Goal: Task Accomplishment & Management: Manage account settings

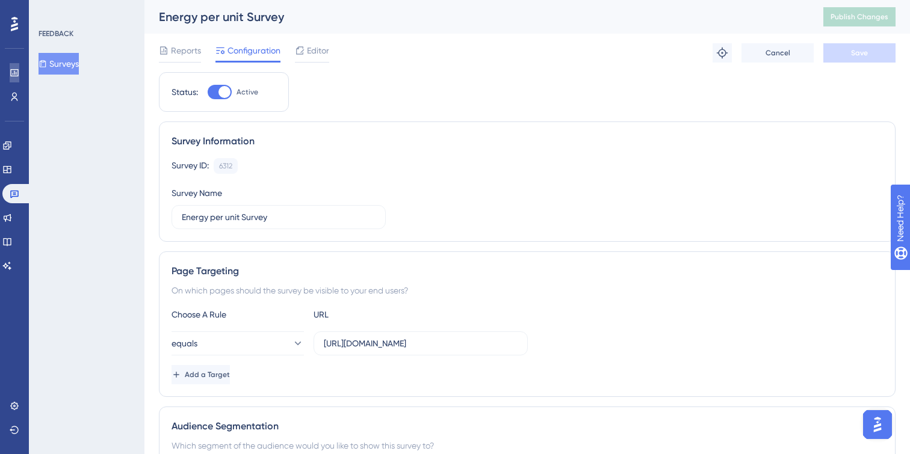
click at [11, 70] on icon at bounding box center [15, 73] width 10 height 10
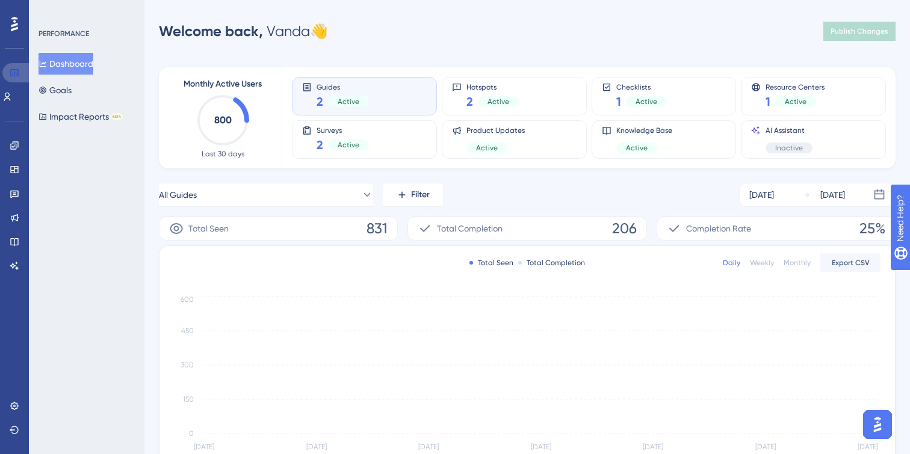
click at [15, 72] on icon at bounding box center [15, 73] width 10 height 10
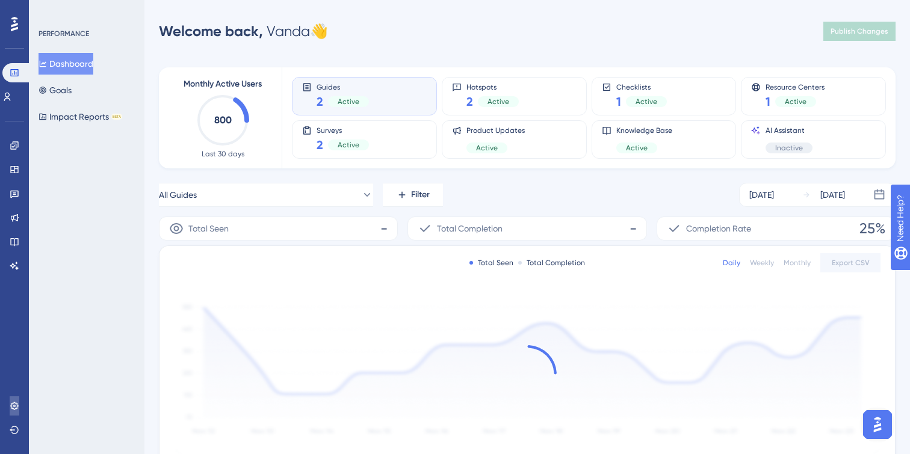
click at [14, 406] on icon at bounding box center [14, 406] width 8 height 8
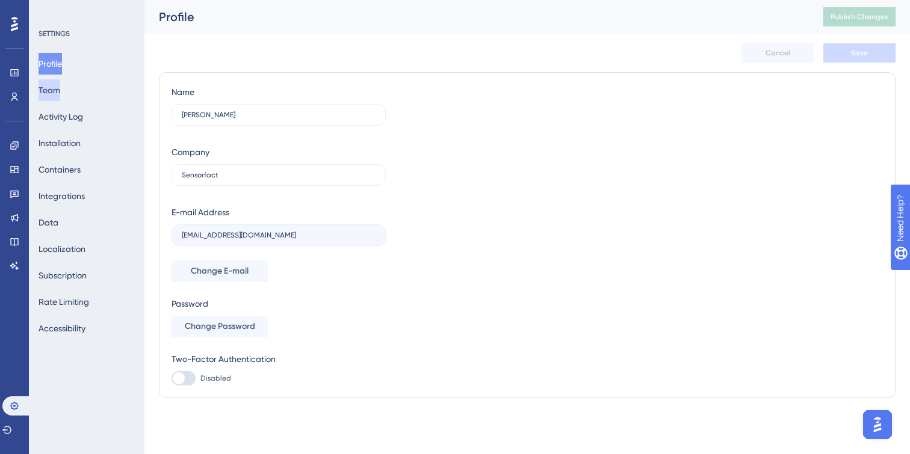
click at [60, 92] on button "Team" at bounding box center [50, 90] width 22 height 22
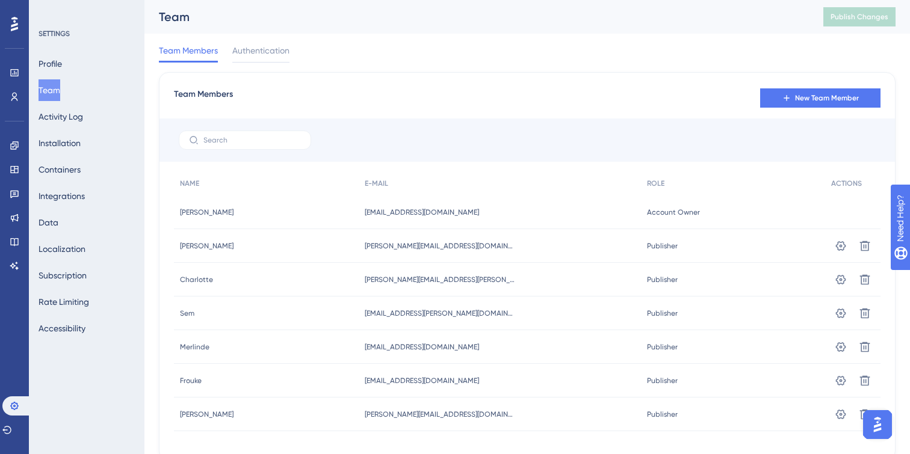
click at [819, 82] on div "Team Members New Team Member NAME E-MAIL ROLE ACTIONS [PERSON_NAME] [PERSON_NAM…" at bounding box center [527, 266] width 737 height 389
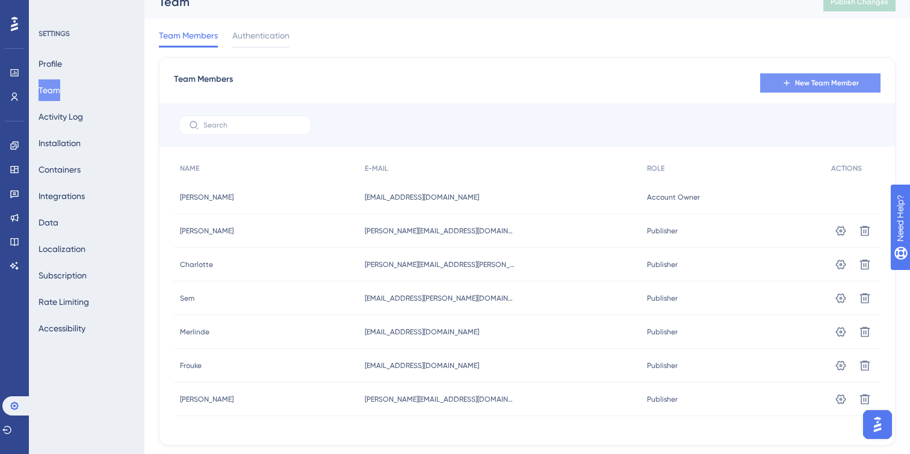
click at [833, 82] on span "New Team Member" at bounding box center [827, 83] width 64 height 10
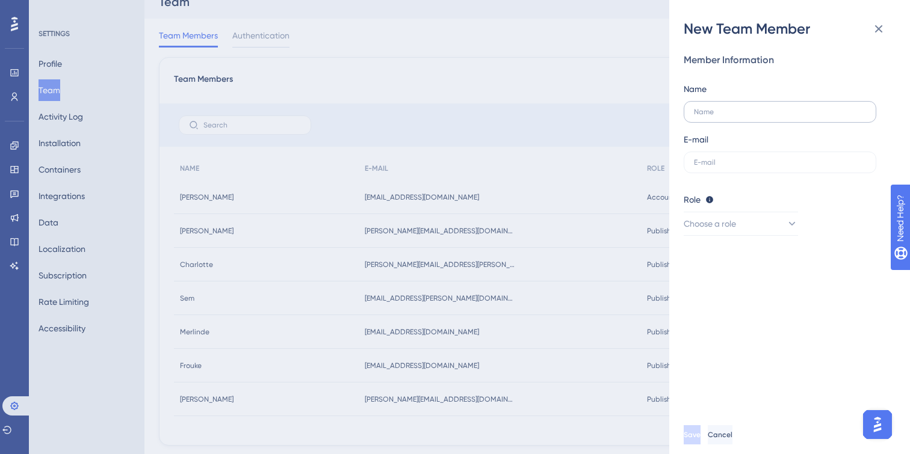
click at [724, 120] on label at bounding box center [780, 112] width 193 height 22
click at [724, 116] on input "text" at bounding box center [780, 112] width 172 height 8
type input "Mark"
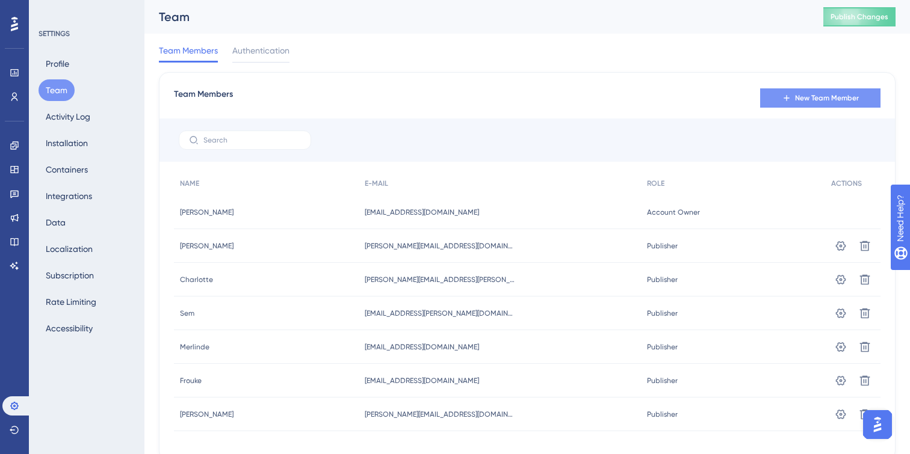
click at [805, 98] on span "New Team Member" at bounding box center [827, 98] width 64 height 10
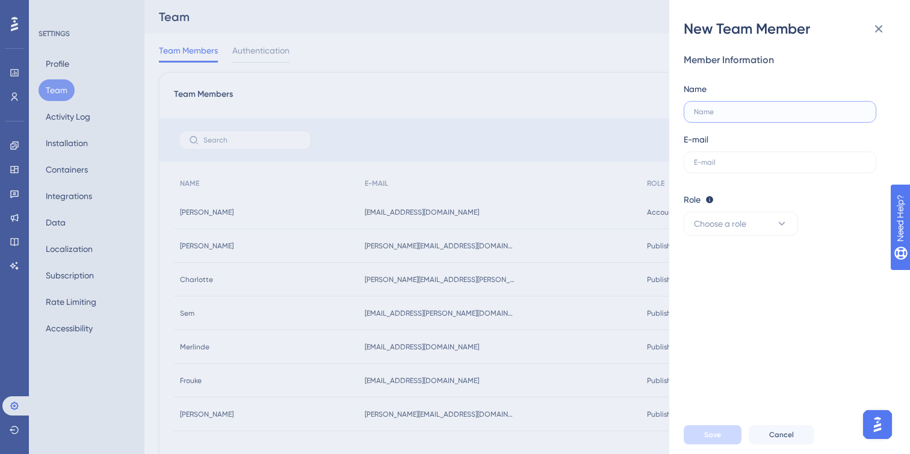
click at [730, 109] on input "text" at bounding box center [780, 112] width 172 height 8
type input "Jasper"
click at [728, 160] on input "text" at bounding box center [780, 162] width 172 height 8
paste input "jasper.degroote@sensorfact.nl"
click at [701, 165] on input "jasper.degroote@sensorfact.nl" at bounding box center [780, 162] width 172 height 8
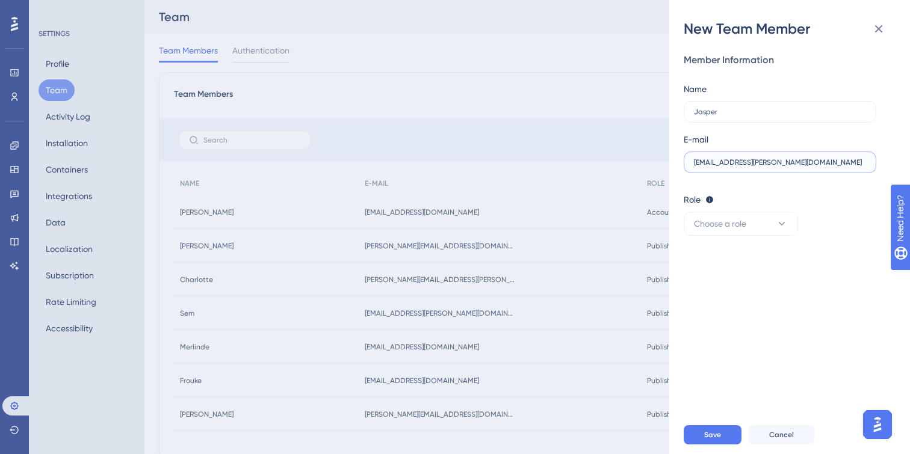
paste input "jasper.degroote@sensorfact.nl"
type input "jasper.degroote@sensorfact.nl"
click at [730, 226] on span "Choose a role" at bounding box center [720, 224] width 52 height 14
click at [726, 281] on span "Publisher" at bounding box center [718, 284] width 35 height 14
click at [705, 440] on button "Save" at bounding box center [713, 435] width 58 height 19
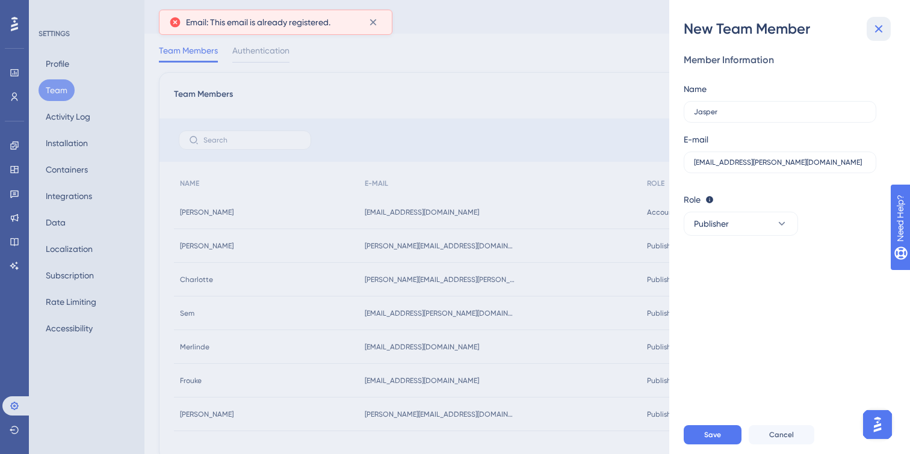
click at [878, 29] on icon at bounding box center [879, 29] width 8 height 8
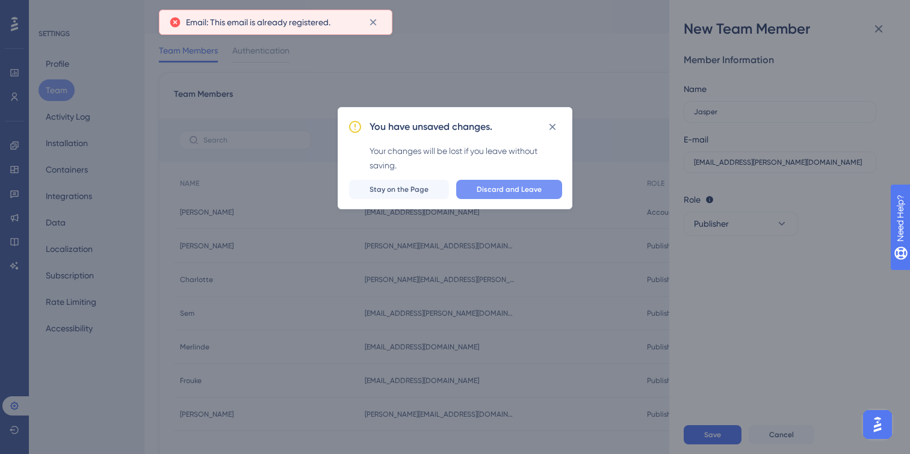
click at [535, 196] on button "Discard and Leave" at bounding box center [509, 189] width 106 height 19
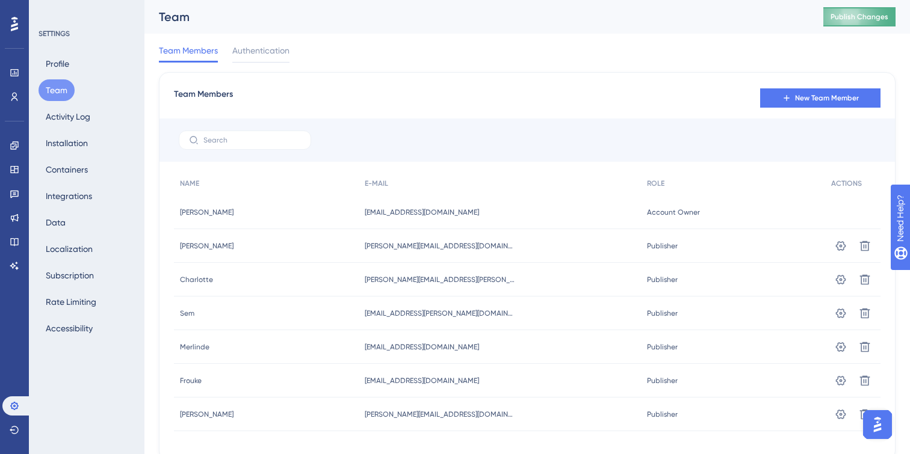
click at [872, 22] on button "Publish Changes" at bounding box center [859, 16] width 72 height 19
click at [16, 70] on icon at bounding box center [15, 73] width 10 height 10
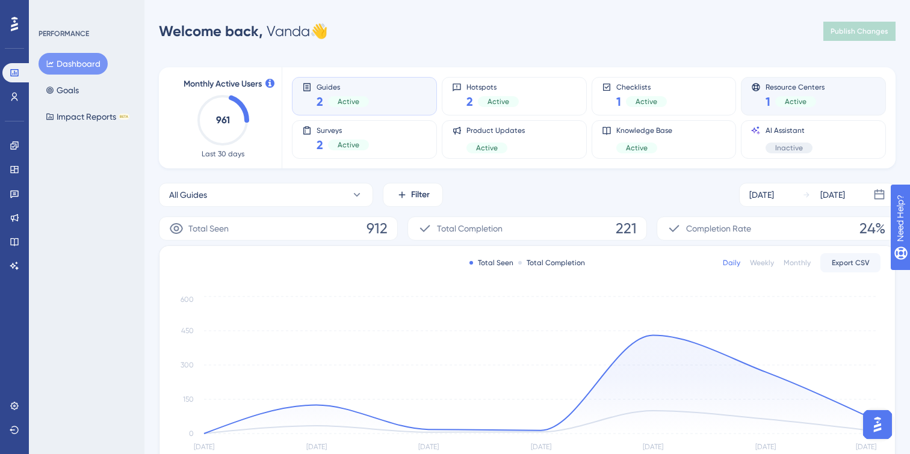
click at [850, 91] on div "Resource Centers 1 Active" at bounding box center [813, 96] width 125 height 28
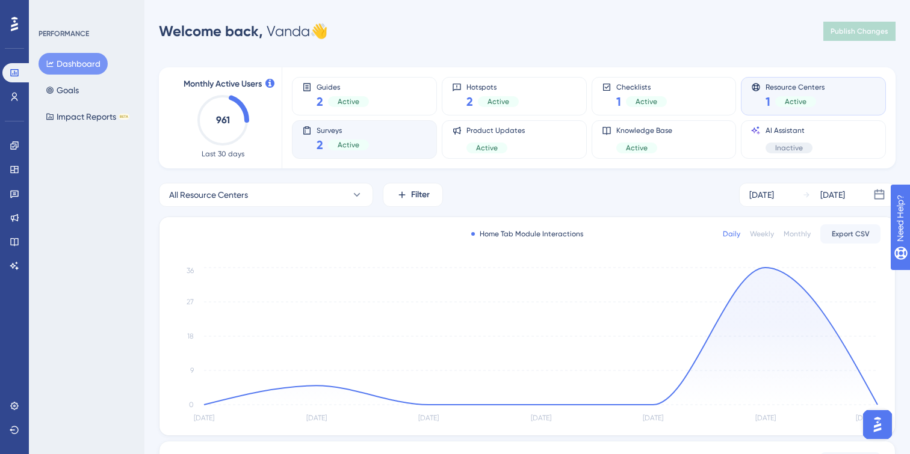
click at [405, 130] on div "Surveys 2 Active" at bounding box center [364, 140] width 125 height 28
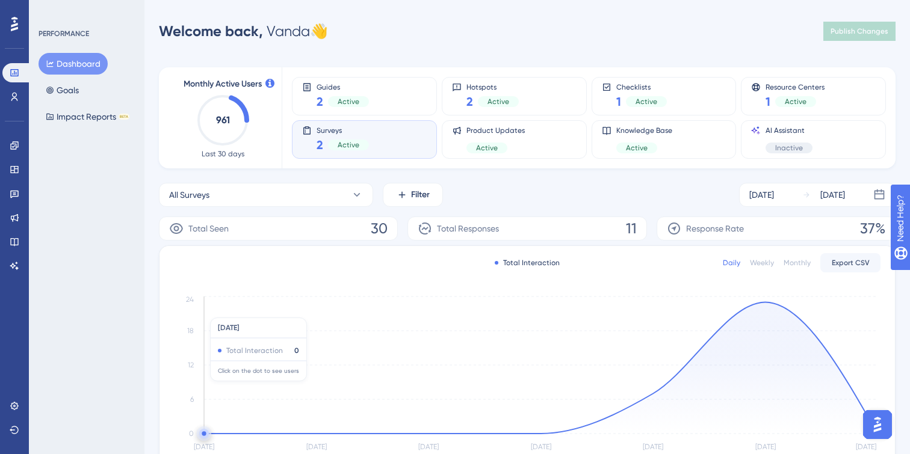
scroll to position [226, 0]
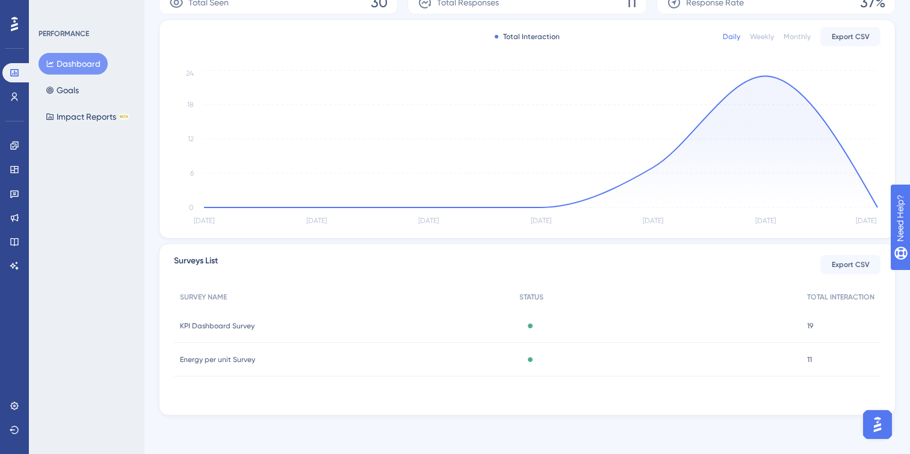
click at [231, 359] on span "Energy per unit Survey" at bounding box center [217, 360] width 75 height 10
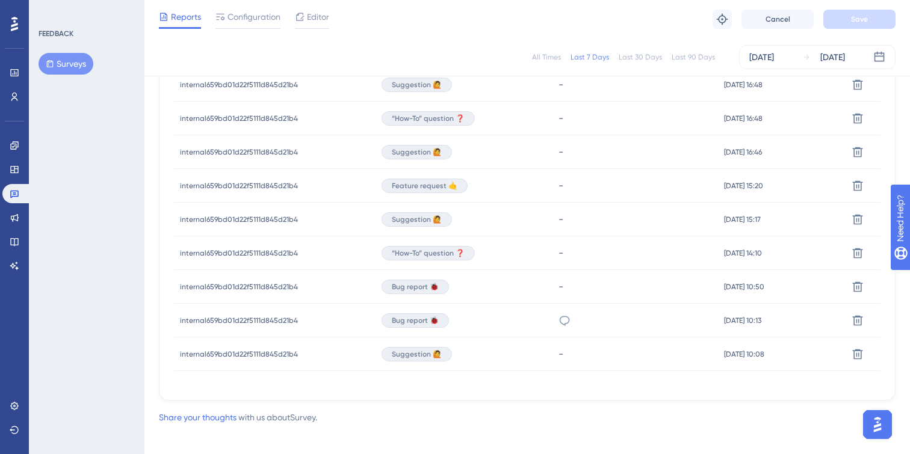
scroll to position [486, 0]
click at [860, 355] on icon at bounding box center [858, 355] width 12 height 12
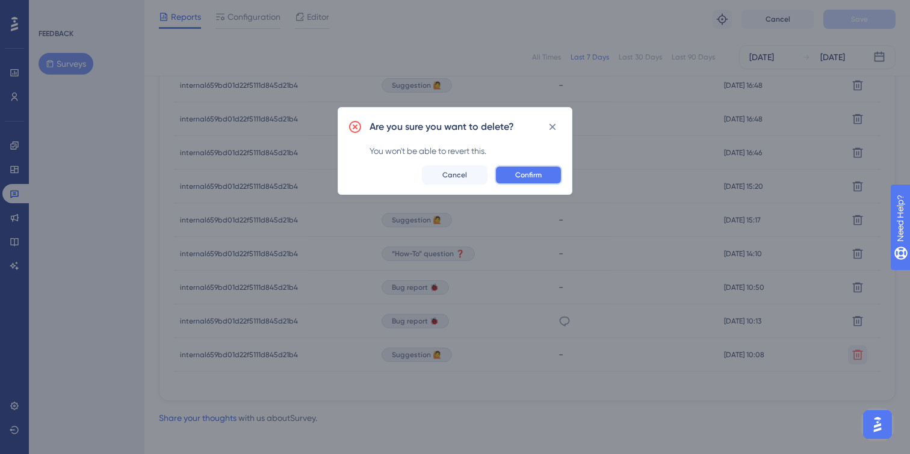
click at [547, 176] on button "Confirm" at bounding box center [528, 175] width 67 height 19
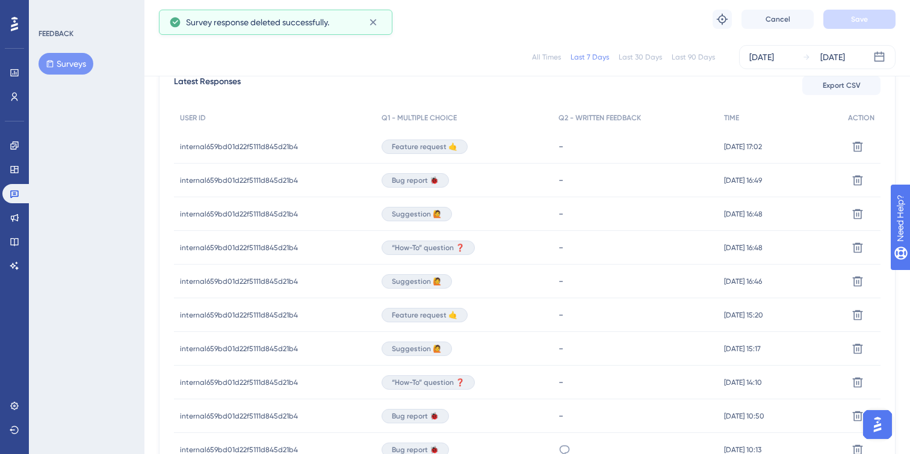
scroll to position [395, 0]
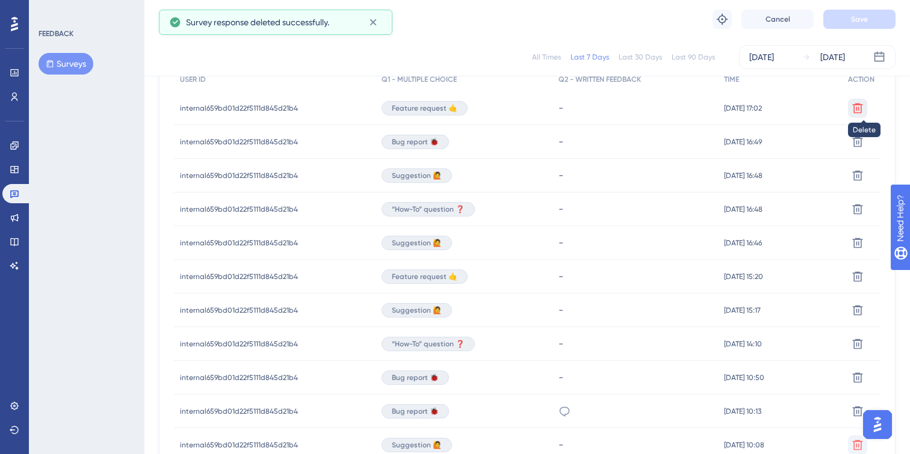
click at [864, 110] on icon at bounding box center [858, 108] width 12 height 12
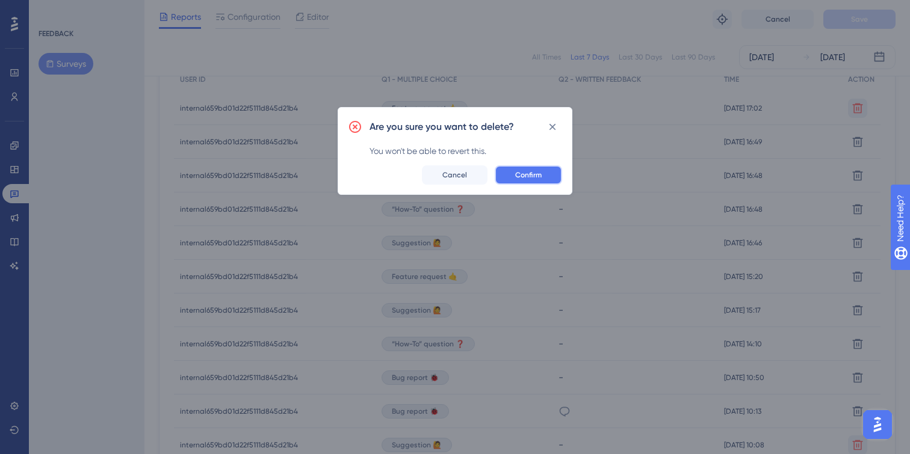
click at [535, 176] on span "Confirm" at bounding box center [528, 175] width 26 height 10
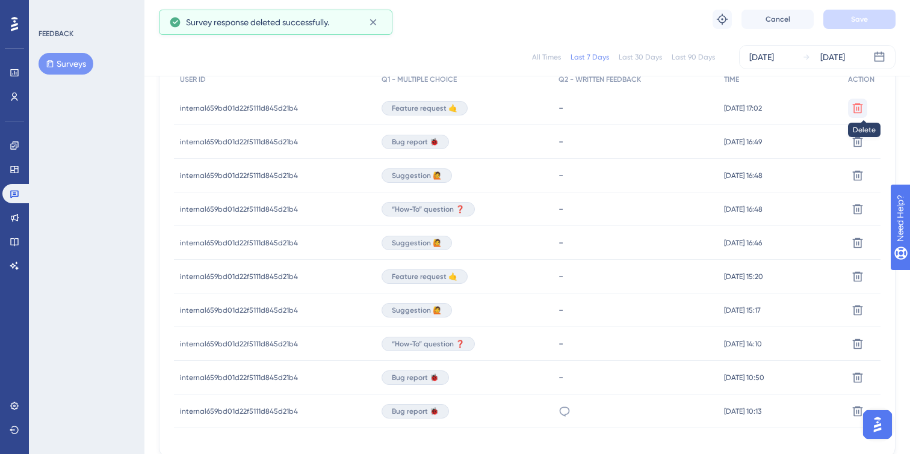
click at [864, 106] on button at bounding box center [857, 108] width 19 height 19
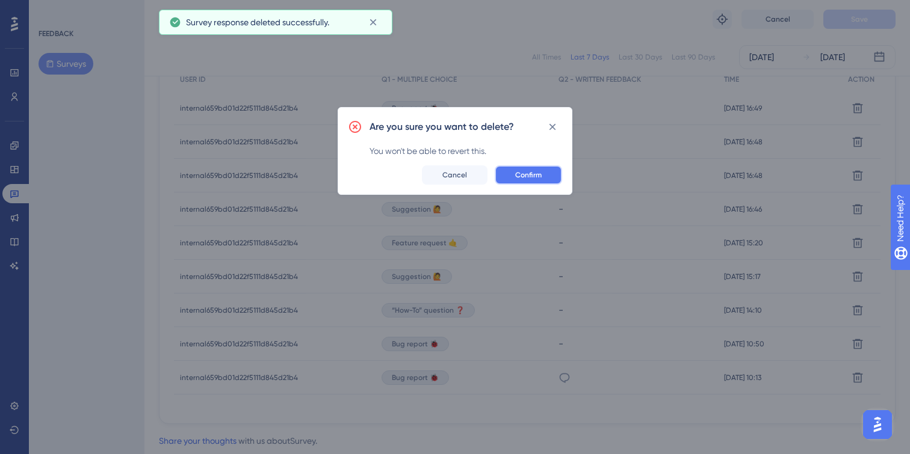
click at [530, 172] on span "Confirm" at bounding box center [528, 175] width 26 height 10
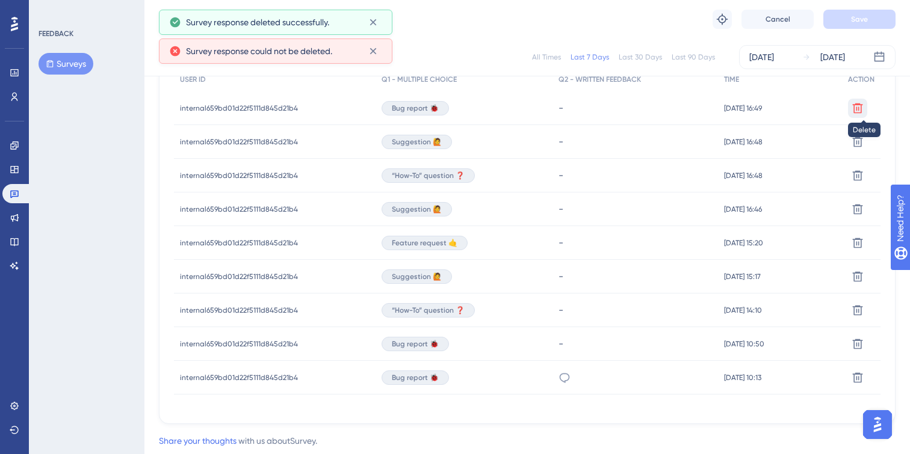
click at [861, 105] on icon at bounding box center [858, 108] width 12 height 12
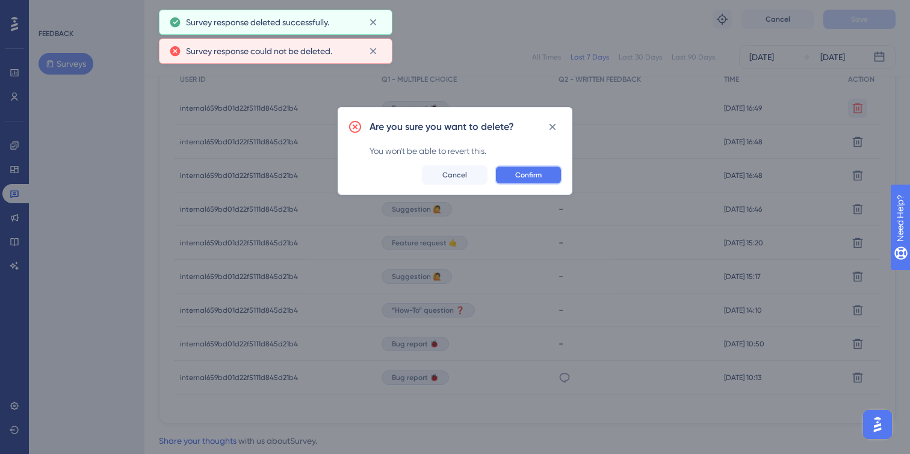
click at [512, 176] on button "Confirm" at bounding box center [528, 175] width 67 height 19
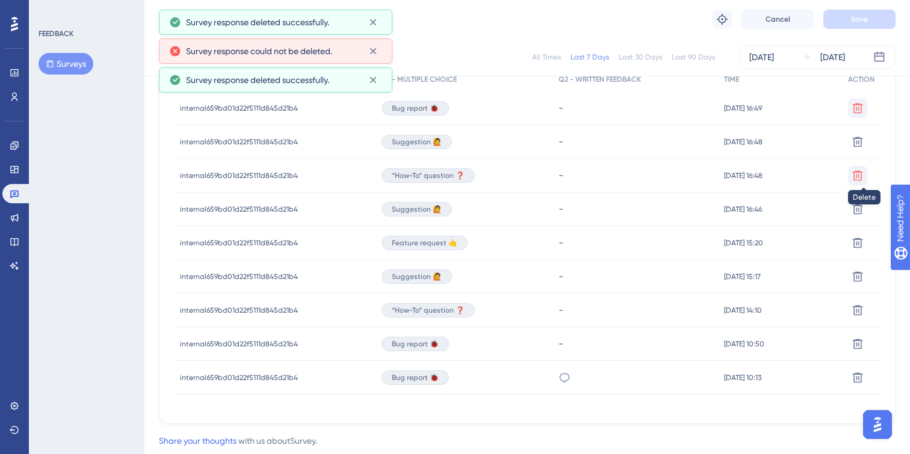
scroll to position [394, 0]
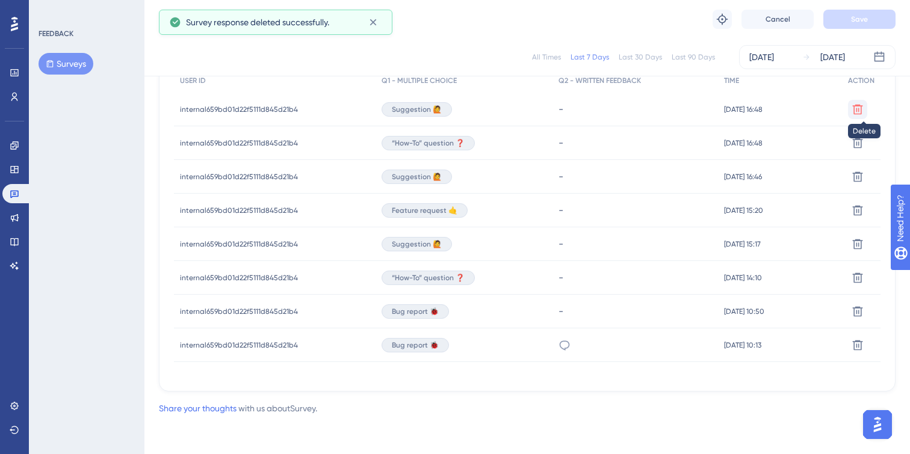
click at [861, 111] on icon at bounding box center [858, 110] width 12 height 12
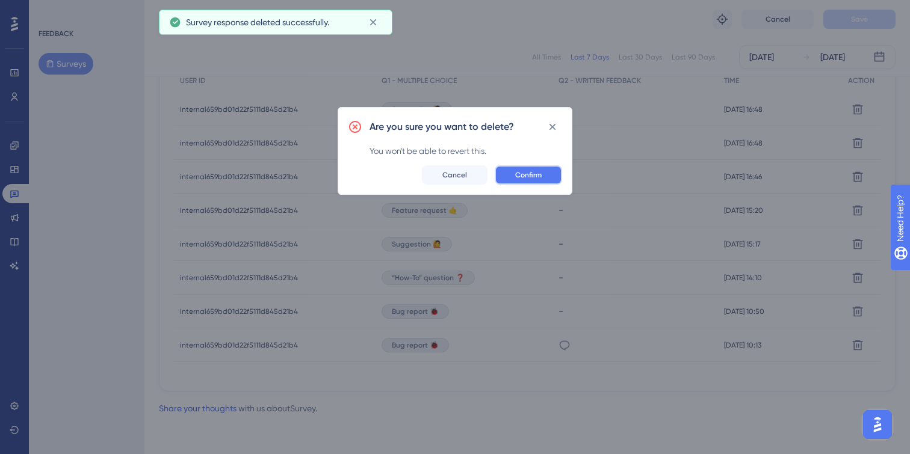
click at [526, 175] on span "Confirm" at bounding box center [528, 175] width 26 height 10
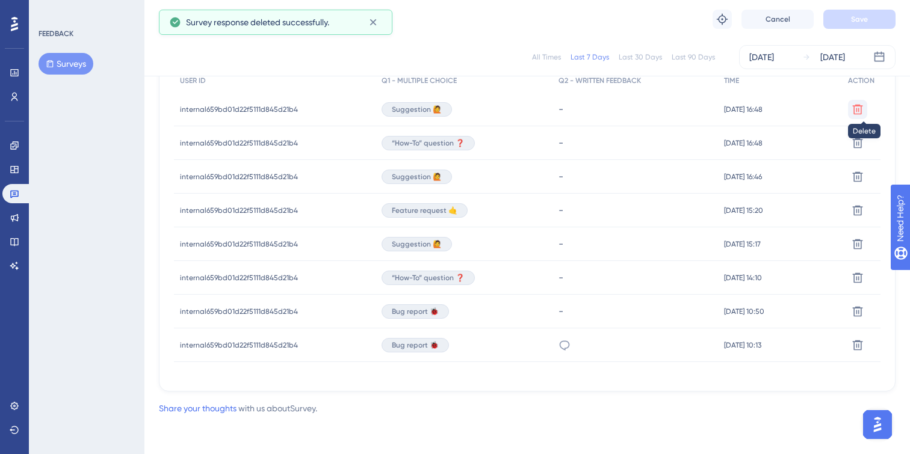
scroll to position [361, 0]
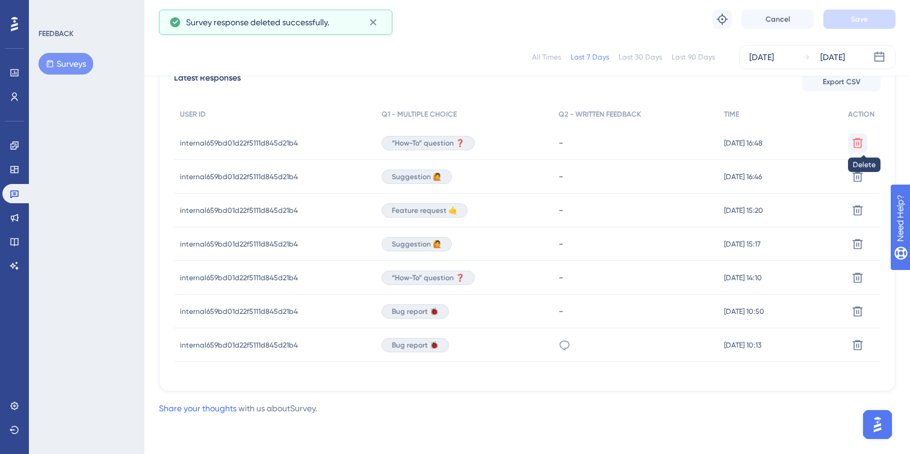
click at [856, 140] on icon at bounding box center [858, 143] width 12 height 12
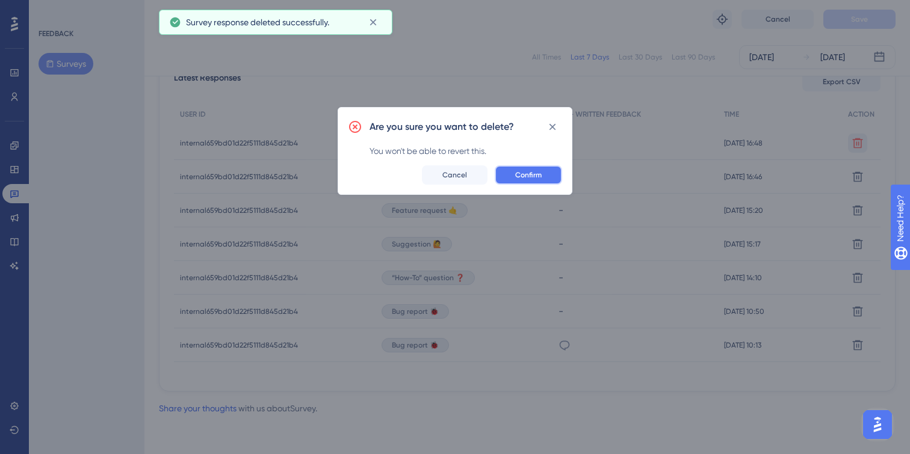
click at [536, 176] on span "Confirm" at bounding box center [528, 175] width 26 height 10
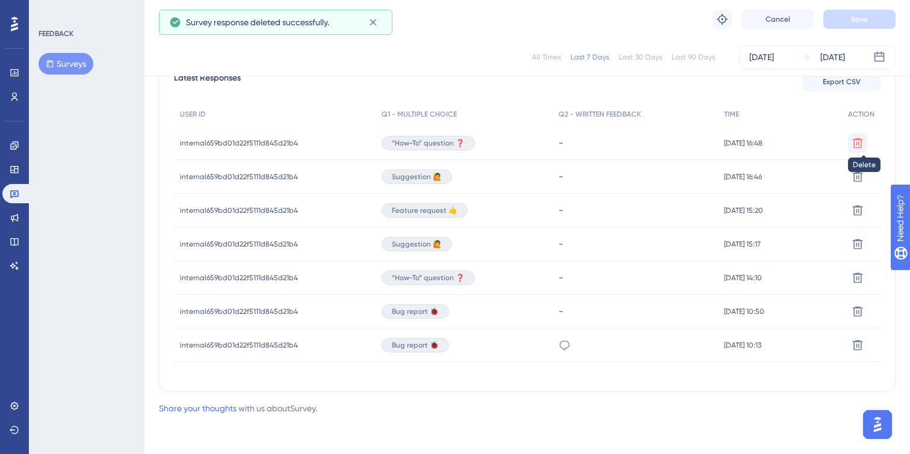
click at [857, 141] on icon at bounding box center [858, 143] width 10 height 10
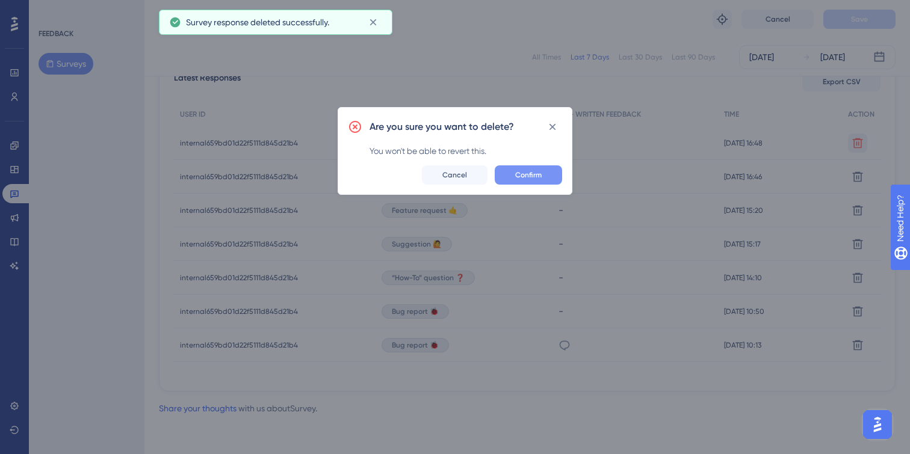
scroll to position [327, 0]
click at [547, 178] on button "Confirm" at bounding box center [528, 175] width 67 height 19
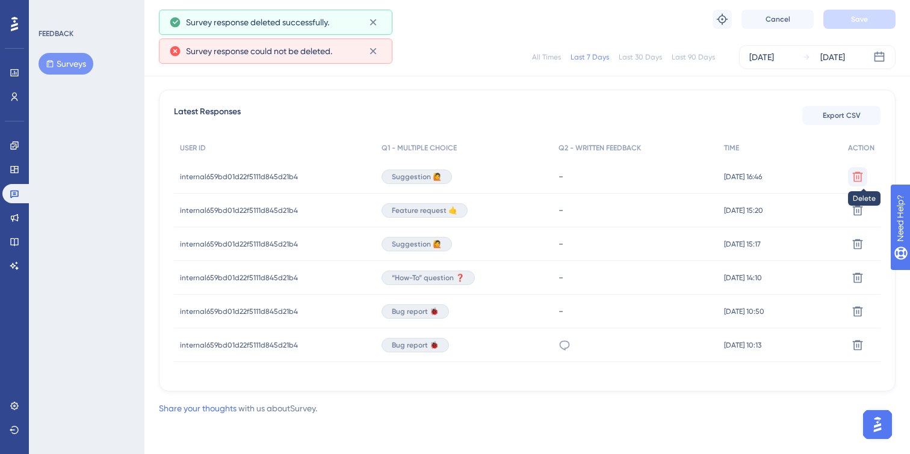
click at [862, 173] on icon at bounding box center [858, 177] width 12 height 12
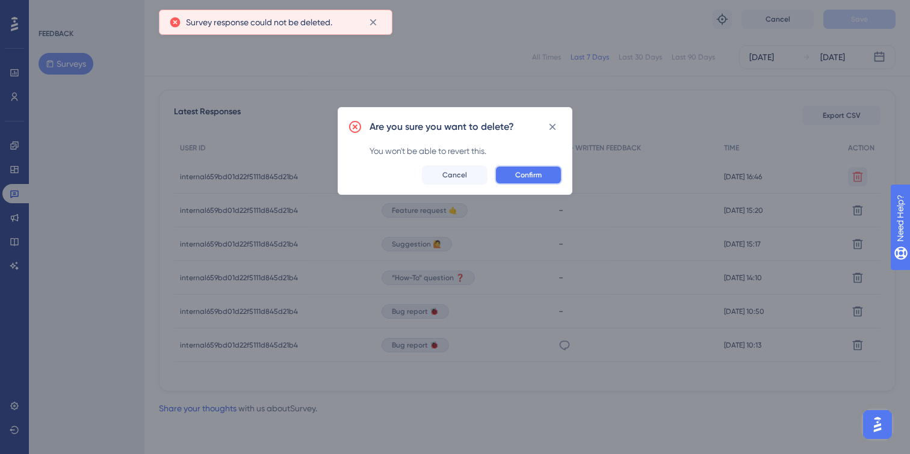
click at [530, 176] on span "Confirm" at bounding box center [528, 175] width 26 height 10
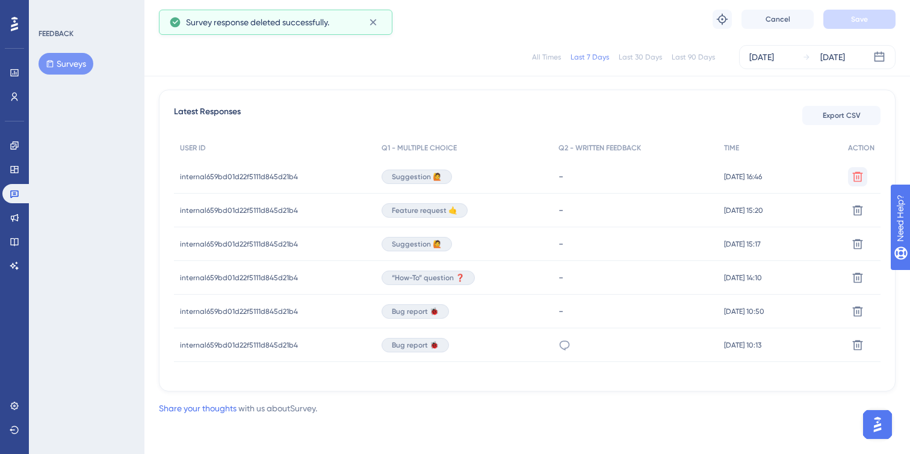
click at [857, 163] on div "Delete" at bounding box center [861, 177] width 39 height 34
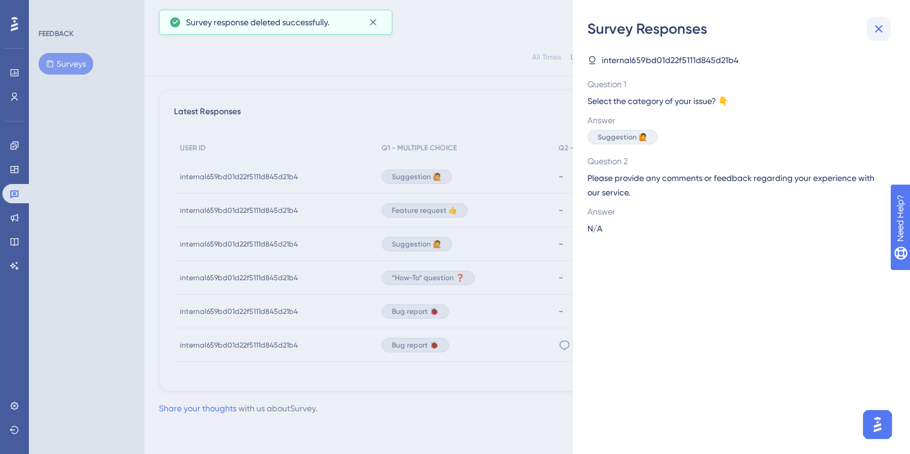
click at [883, 25] on icon at bounding box center [879, 29] width 14 height 14
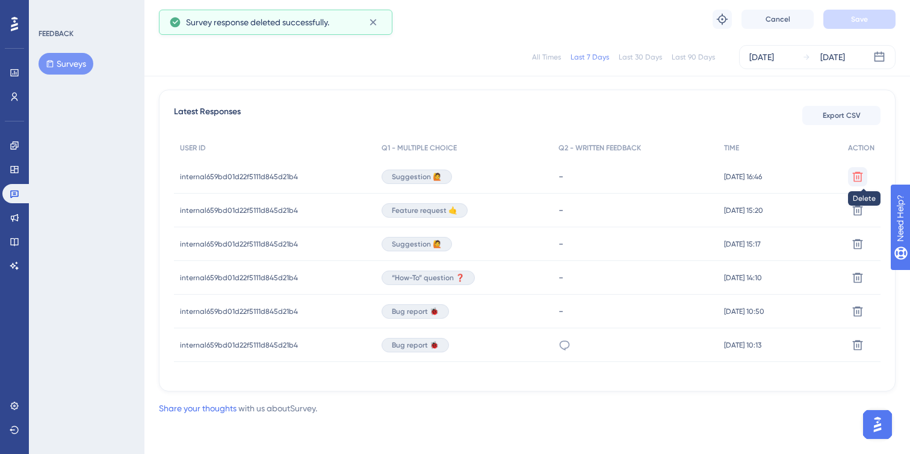
click at [857, 173] on icon at bounding box center [858, 177] width 12 height 12
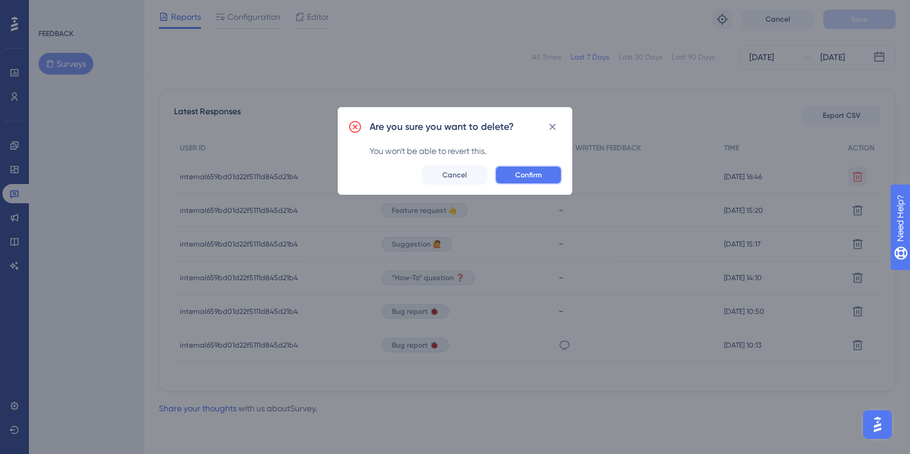
click at [553, 176] on button "Confirm" at bounding box center [528, 175] width 67 height 19
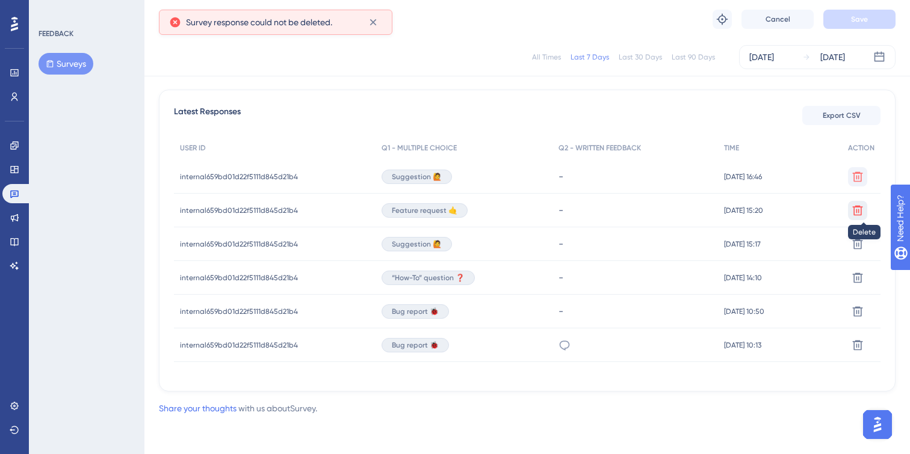
click at [853, 208] on icon at bounding box center [858, 211] width 12 height 12
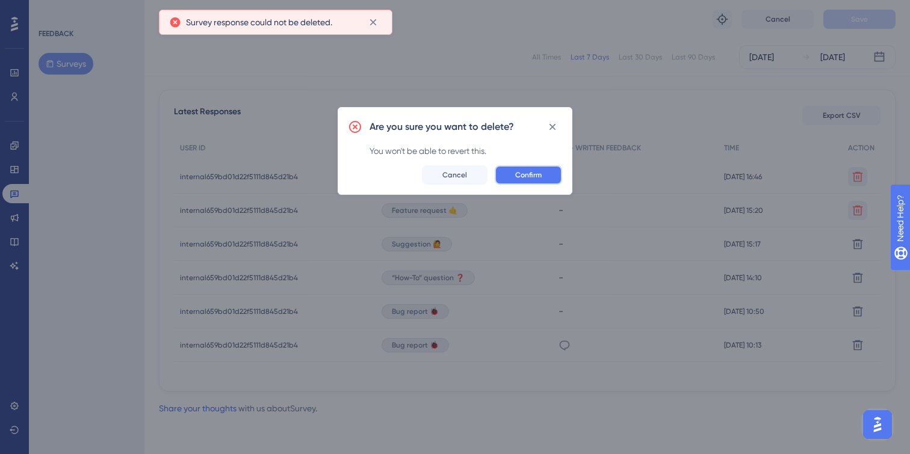
click at [544, 172] on button "Confirm" at bounding box center [528, 175] width 67 height 19
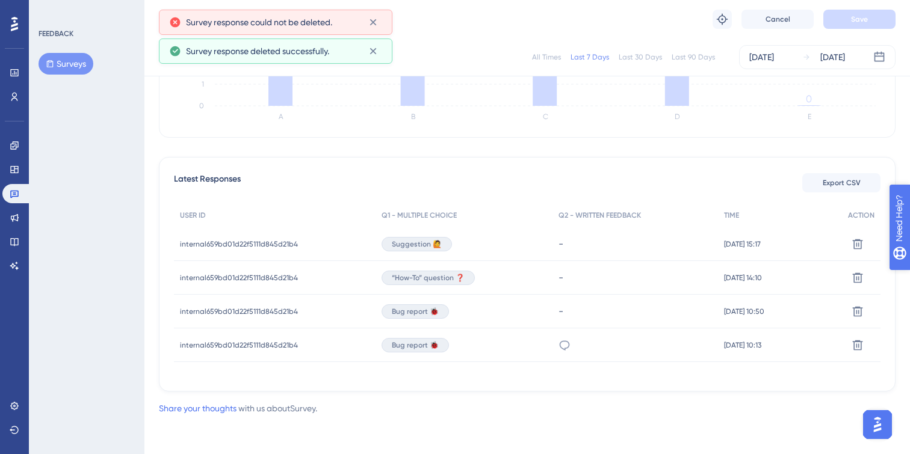
scroll to position [259, 0]
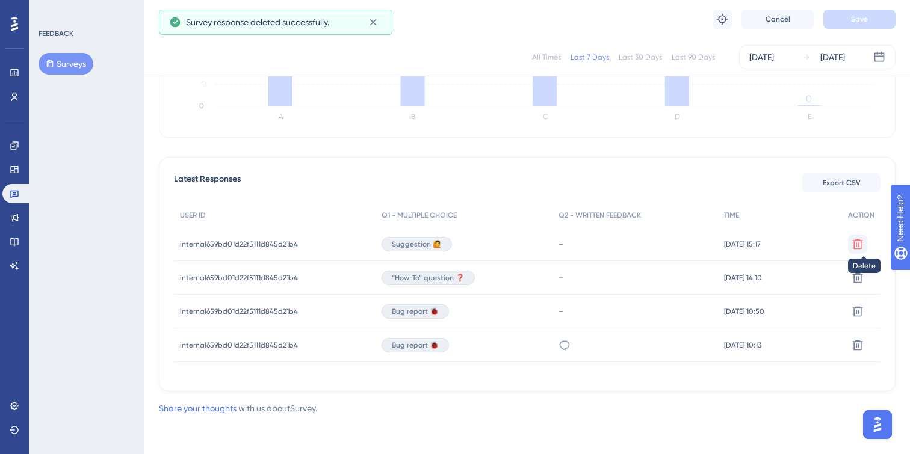
click at [863, 248] on icon at bounding box center [858, 244] width 12 height 12
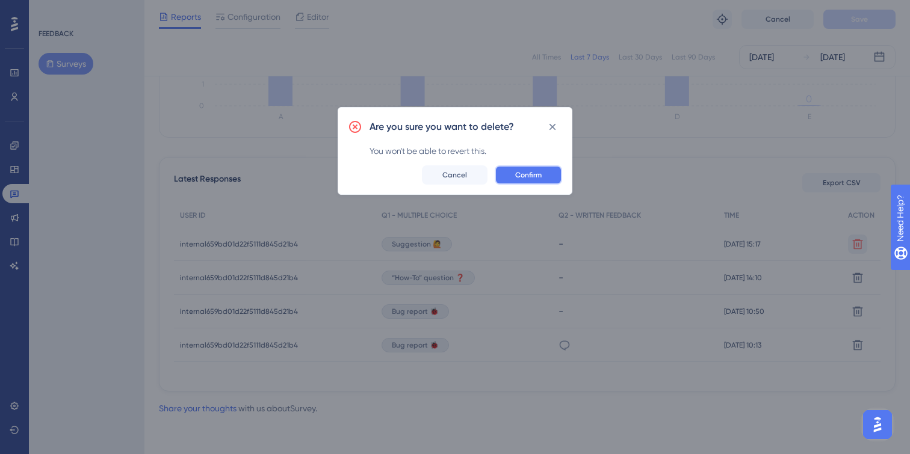
click at [533, 175] on span "Confirm" at bounding box center [528, 175] width 26 height 10
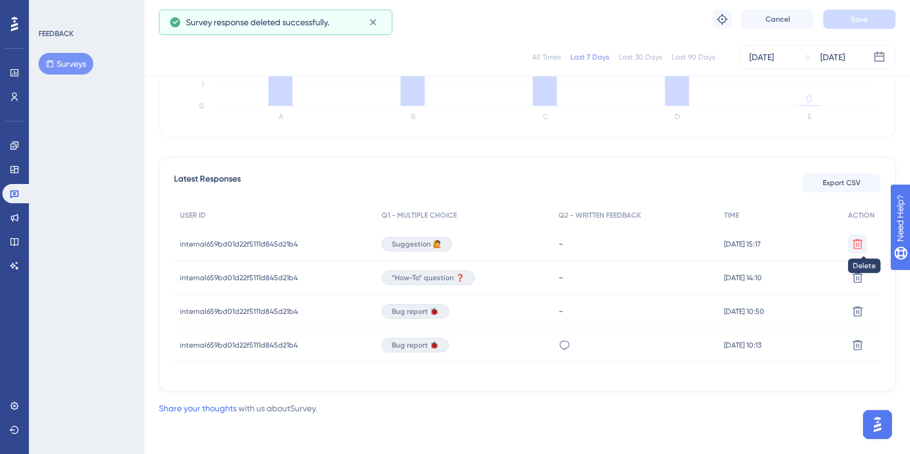
click at [853, 245] on icon at bounding box center [858, 244] width 12 height 12
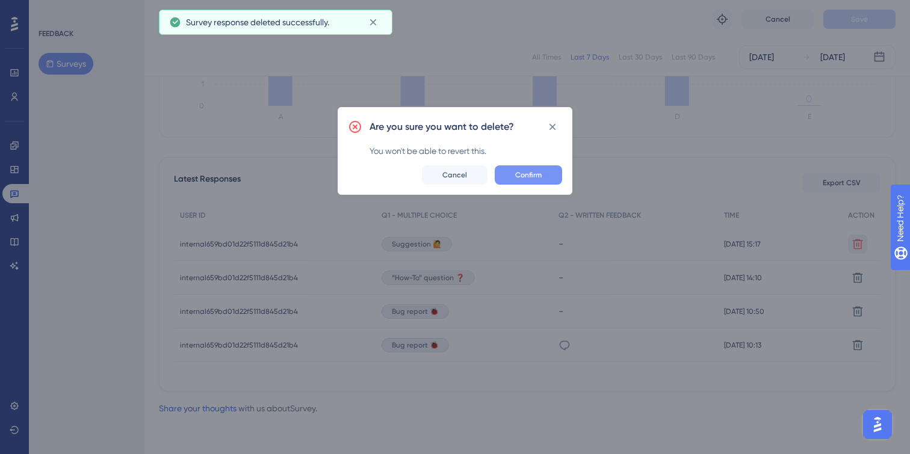
click at [529, 175] on span "Confirm" at bounding box center [528, 175] width 26 height 10
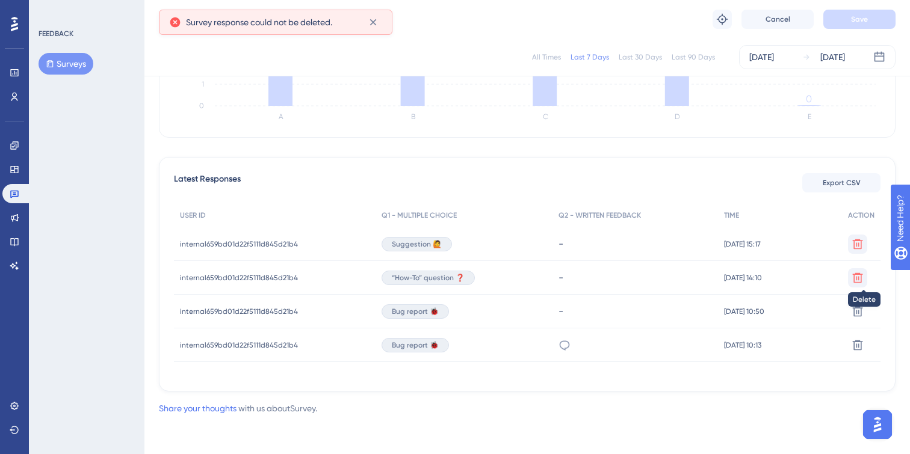
click at [860, 281] on icon at bounding box center [858, 278] width 12 height 12
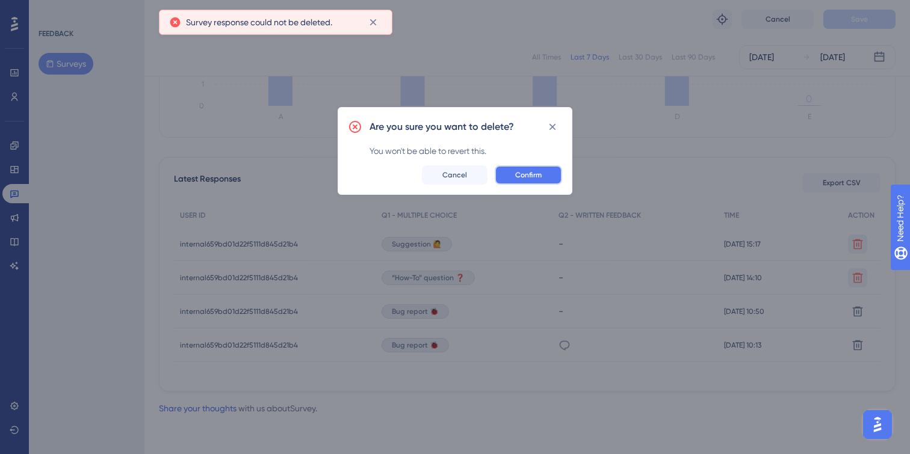
click at [543, 169] on button "Confirm" at bounding box center [528, 175] width 67 height 19
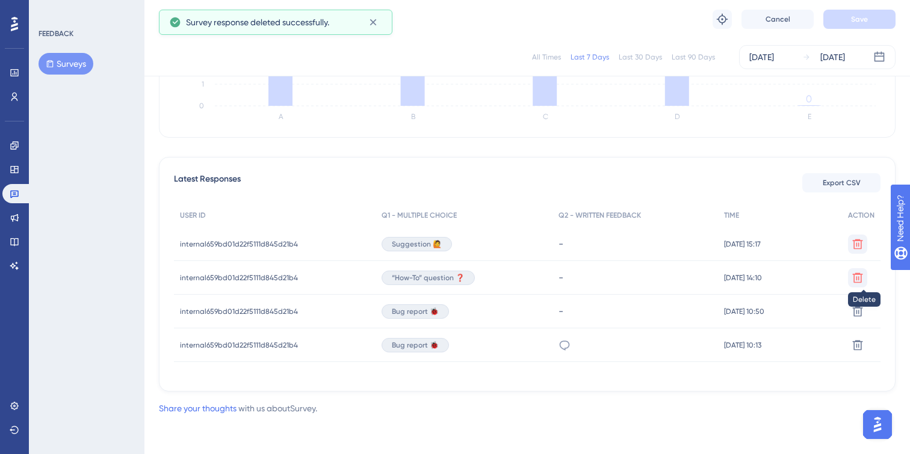
scroll to position [226, 0]
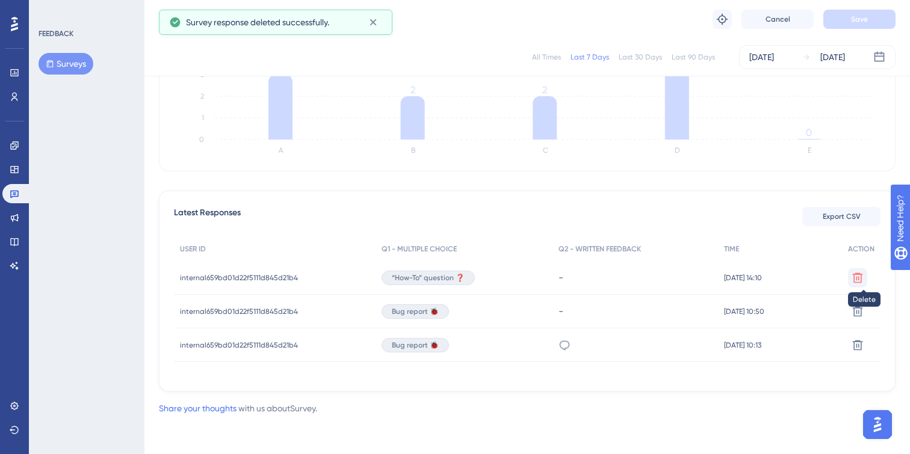
click at [861, 278] on icon at bounding box center [858, 278] width 10 height 10
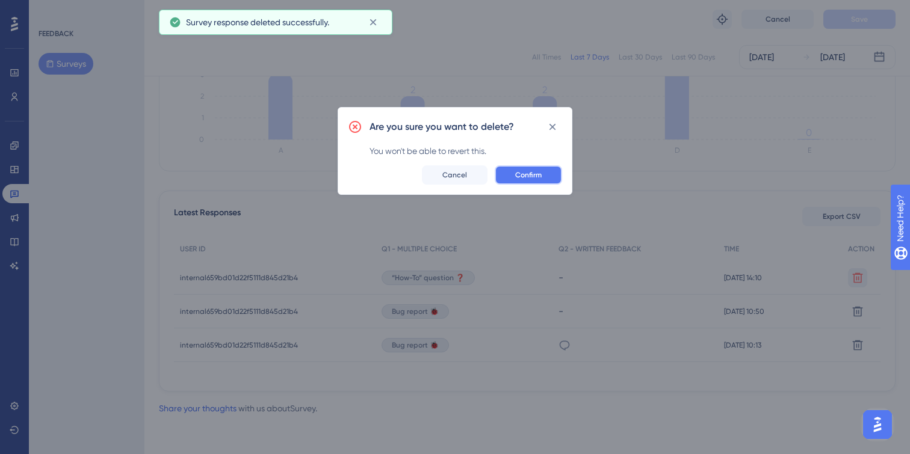
click at [534, 170] on span "Confirm" at bounding box center [528, 175] width 26 height 10
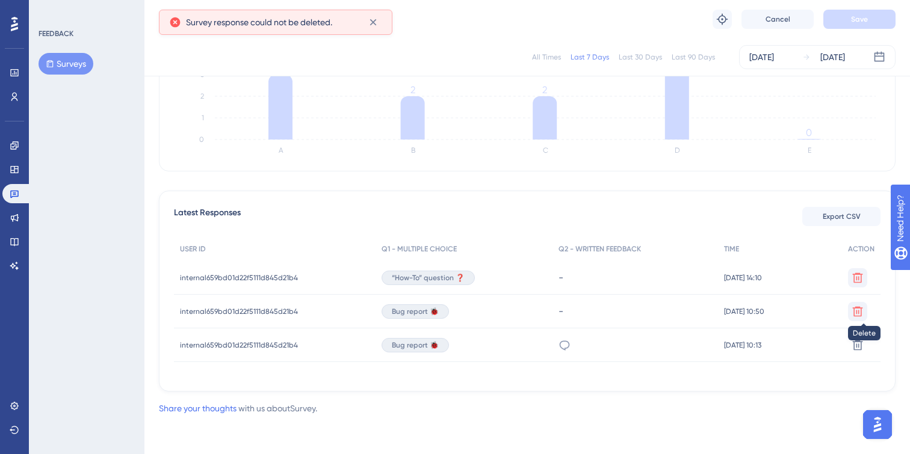
click at [860, 311] on icon at bounding box center [858, 312] width 12 height 12
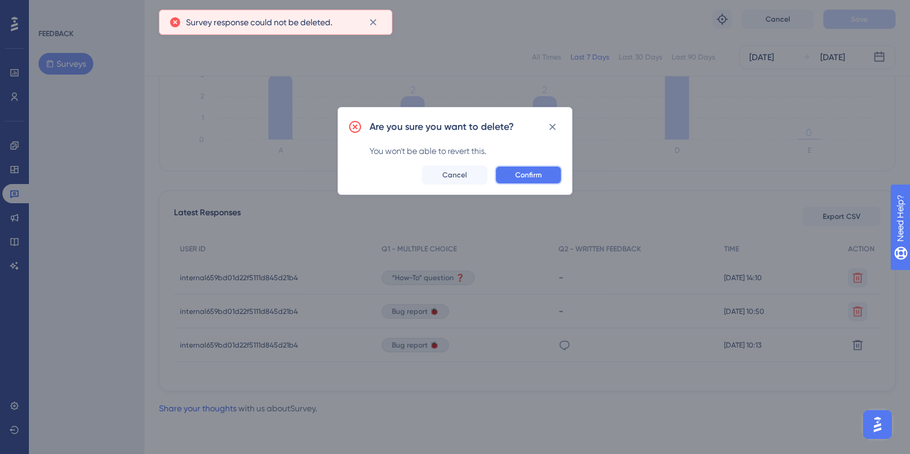
click at [541, 170] on span "Confirm" at bounding box center [528, 175] width 26 height 10
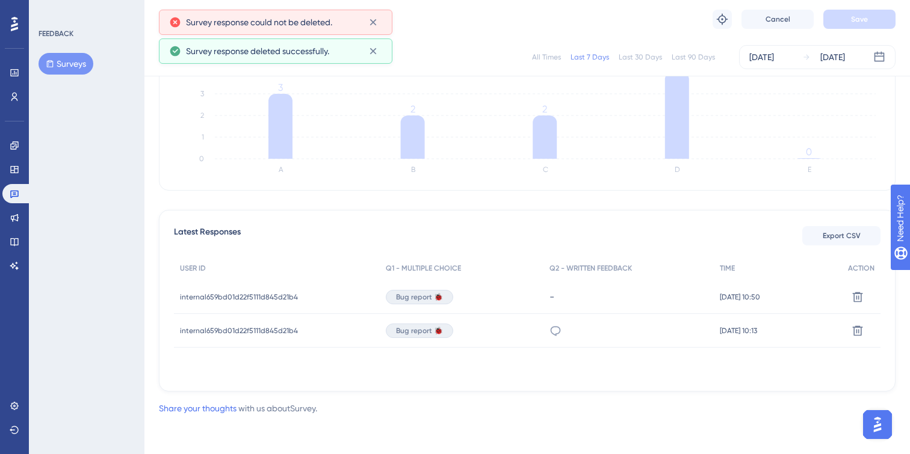
scroll to position [206, 0]
click at [858, 348] on div "USER ID Q1 - MULTIPLE CHOICE Q2 - WRITTEN FEEDBACK TIME ACTION internal659bd01d…" at bounding box center [527, 316] width 707 height 120
click at [857, 297] on icon at bounding box center [858, 297] width 10 height 10
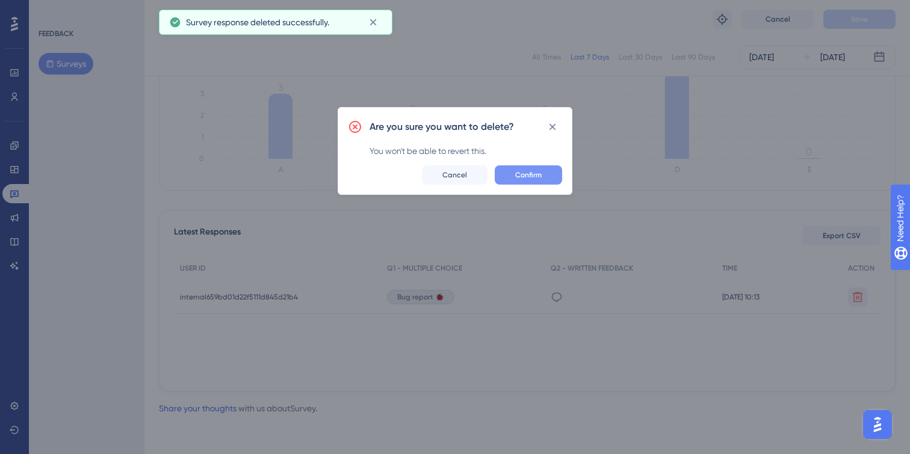
click at [501, 170] on button "Confirm" at bounding box center [528, 175] width 67 height 19
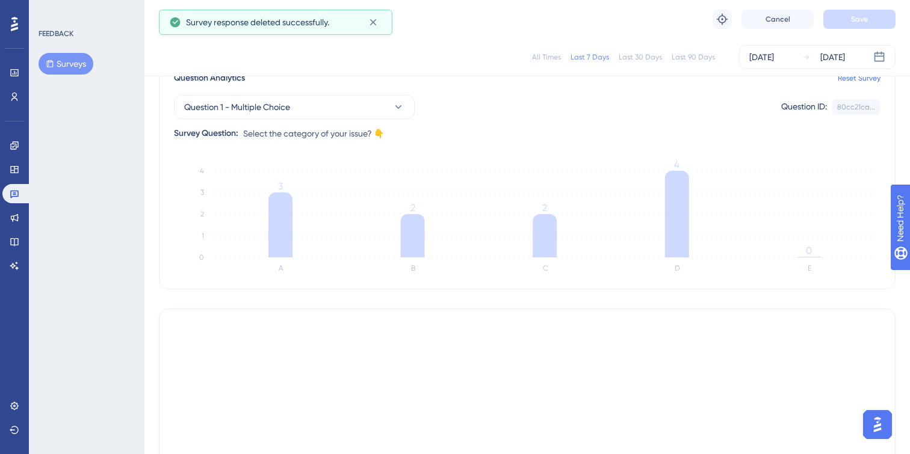
scroll to position [0, 0]
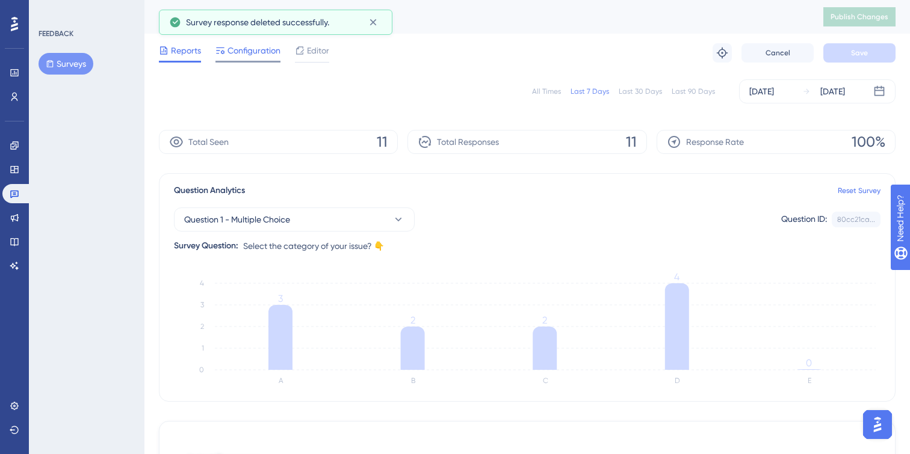
click at [264, 54] on span "Configuration" at bounding box center [254, 50] width 53 height 14
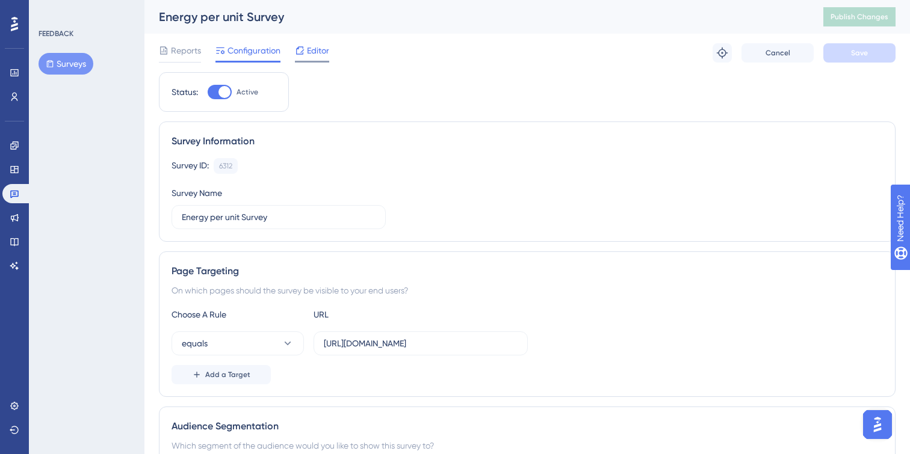
click at [317, 49] on span "Editor" at bounding box center [318, 50] width 22 height 14
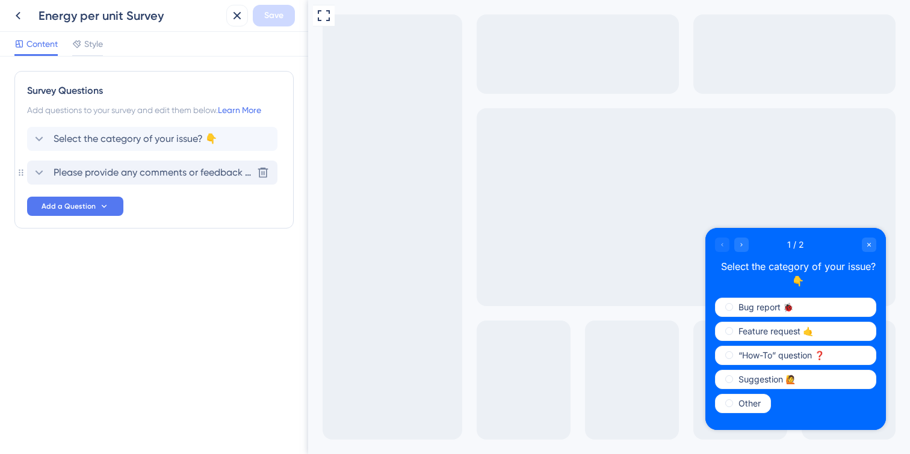
click at [34, 170] on icon at bounding box center [39, 173] width 14 height 14
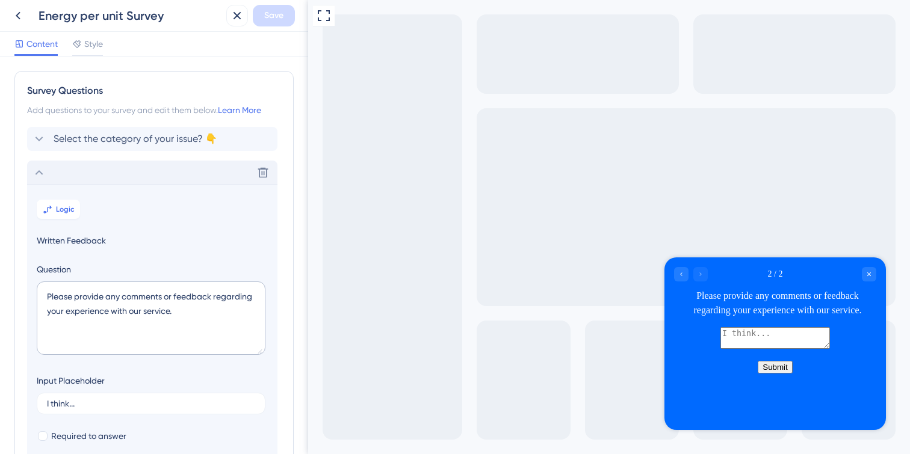
click at [37, 172] on icon at bounding box center [39, 173] width 14 height 14
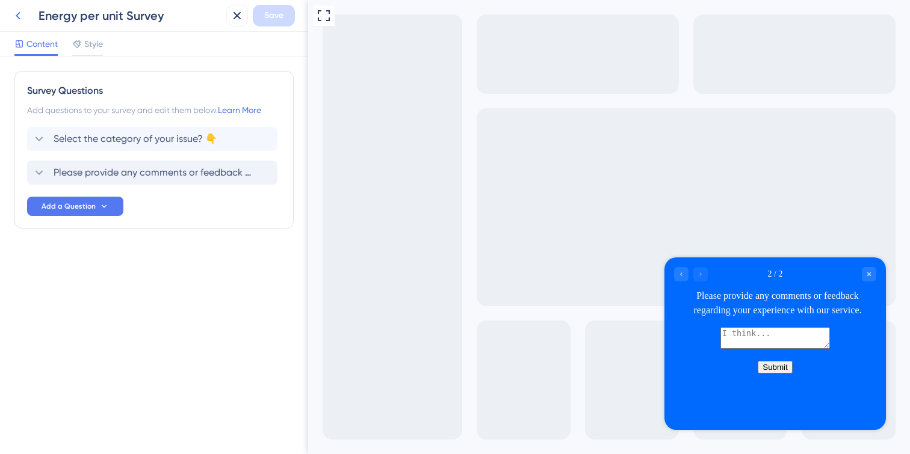
click at [22, 17] on icon at bounding box center [18, 15] width 14 height 14
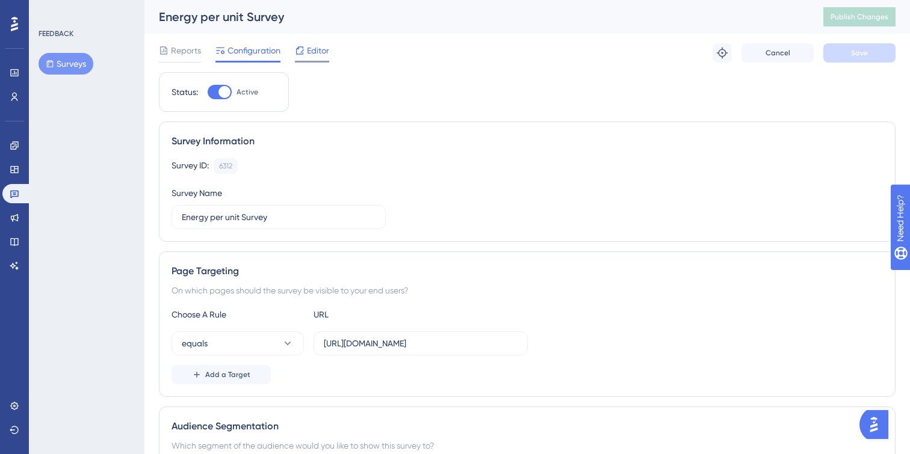
click at [314, 55] on span "Editor" at bounding box center [318, 50] width 22 height 14
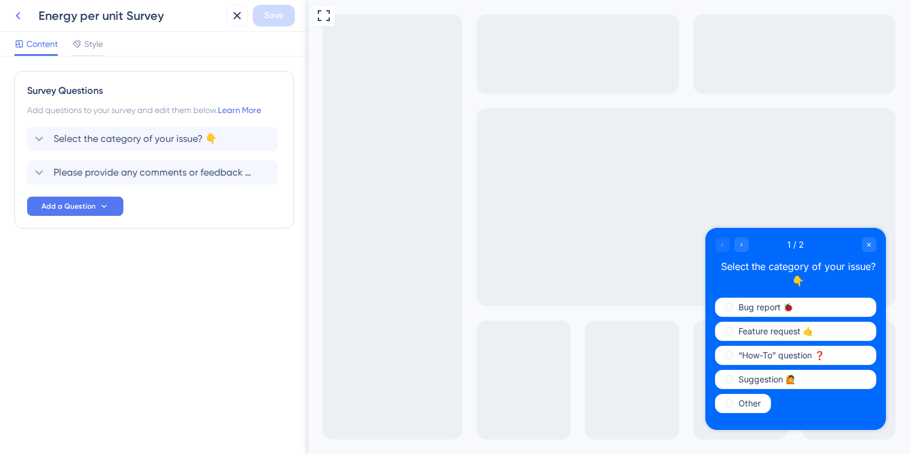
click at [19, 18] on icon at bounding box center [18, 16] width 5 height 8
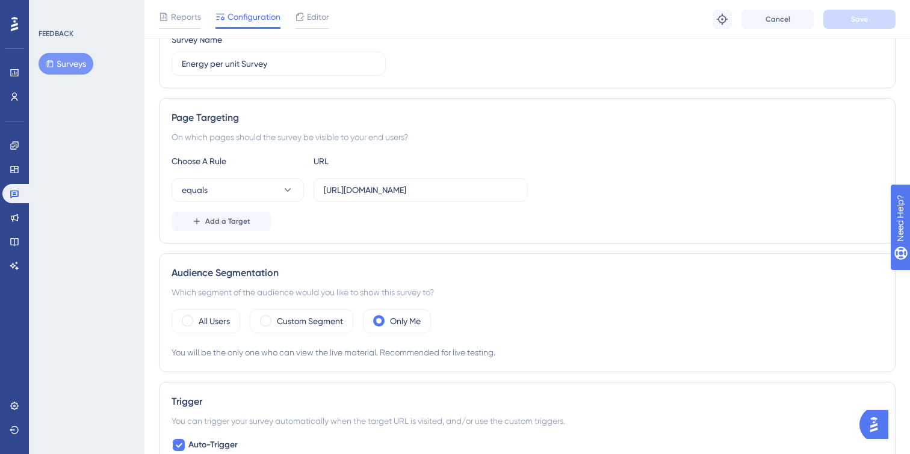
scroll to position [20, 0]
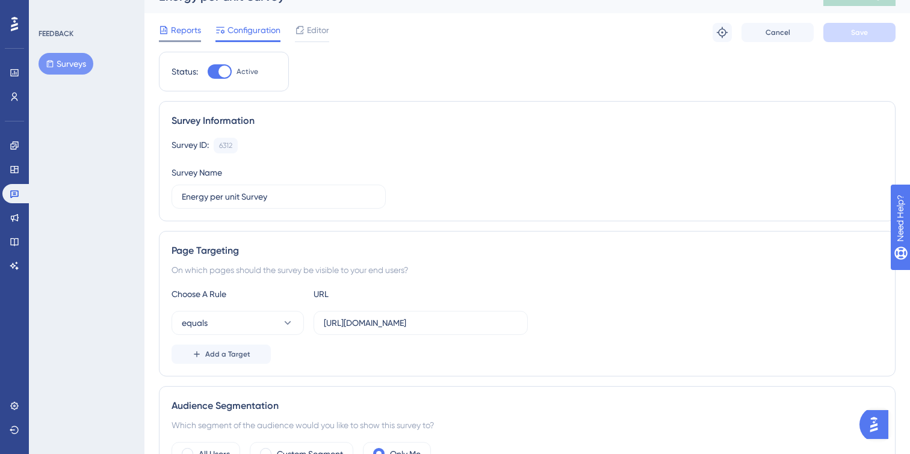
click at [188, 36] on span "Reports" at bounding box center [186, 30] width 30 height 14
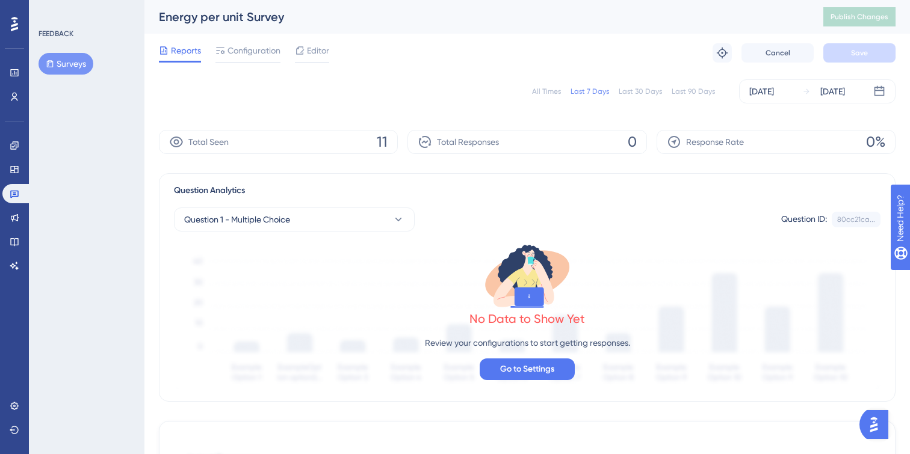
click at [49, 67] on icon at bounding box center [50, 63] width 7 height 7
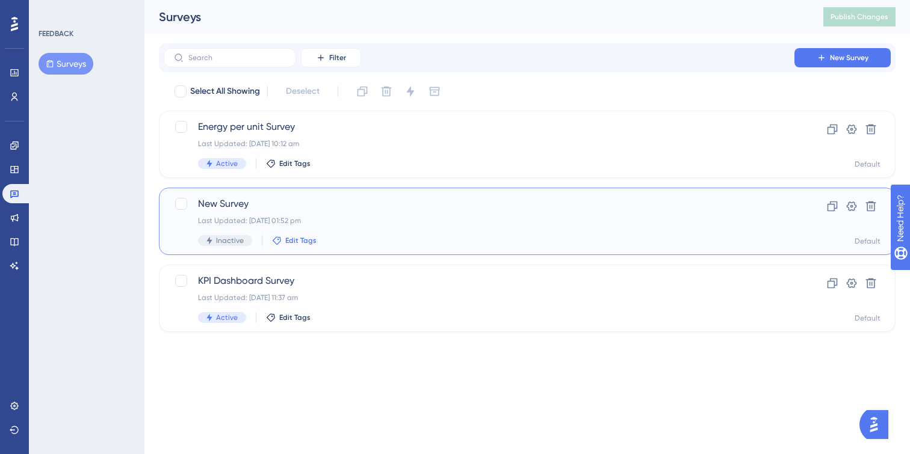
click at [298, 241] on span "Edit Tags" at bounding box center [300, 241] width 31 height 10
click at [468, 0] on html "Performance Users Engagement Widgets Feedback Product Updates Knowledge Base AI…" at bounding box center [455, 0] width 910 height 0
click at [317, 128] on span "Energy per unit Survey" at bounding box center [479, 127] width 562 height 14
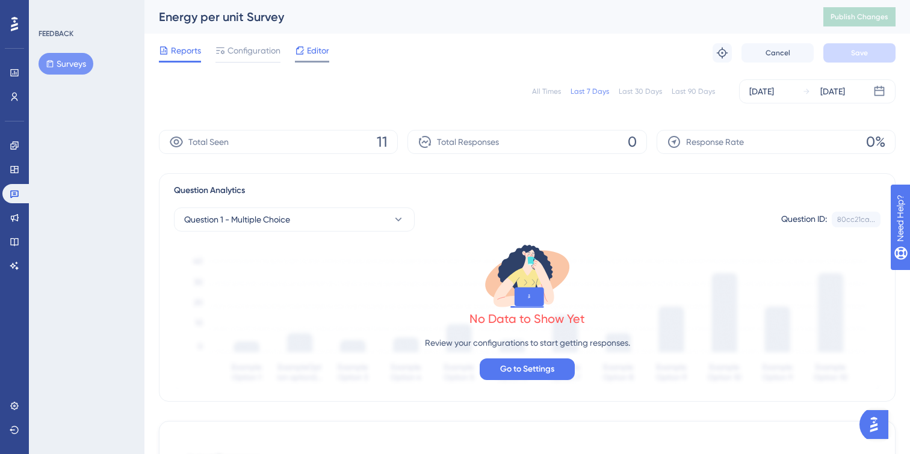
click at [314, 55] on span "Editor" at bounding box center [318, 50] width 22 height 14
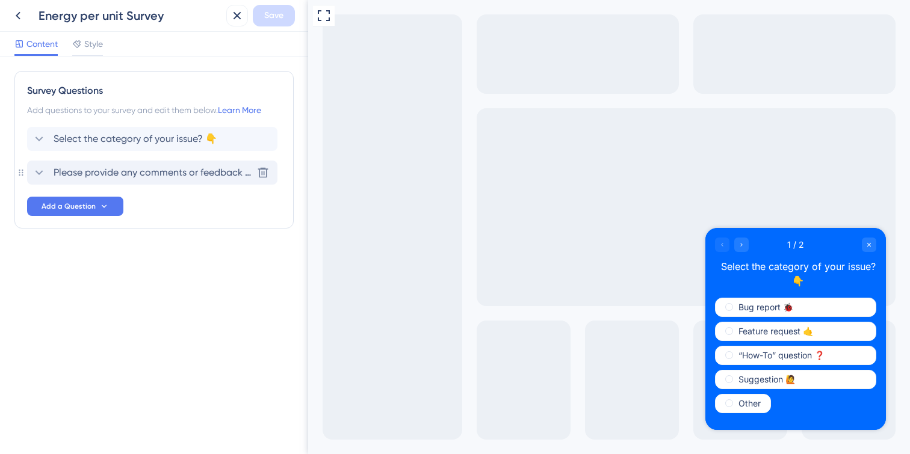
click at [178, 167] on span "Please provide any comments or feedback regarding your experience with our serv…" at bounding box center [153, 173] width 199 height 14
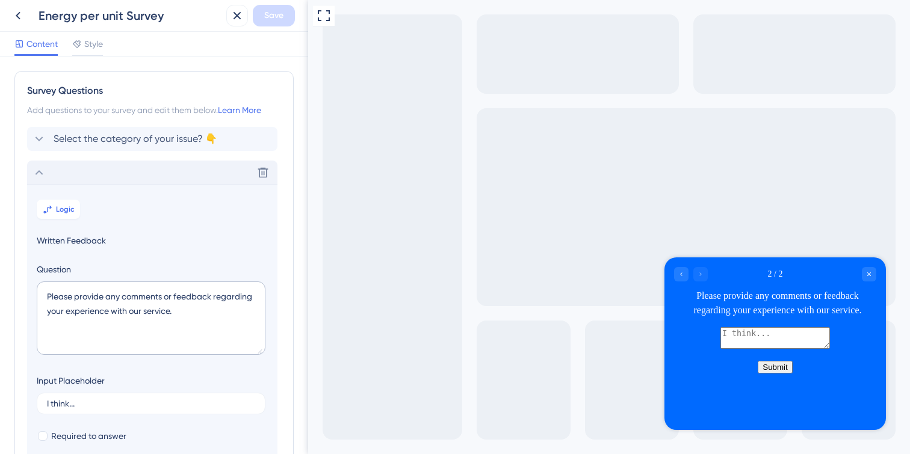
click at [42, 157] on div "Select the category of your issue? 👇 Delete Logic Written Feedback Question Ple…" at bounding box center [154, 333] width 254 height 413
click at [40, 164] on div "Delete" at bounding box center [152, 173] width 250 height 24
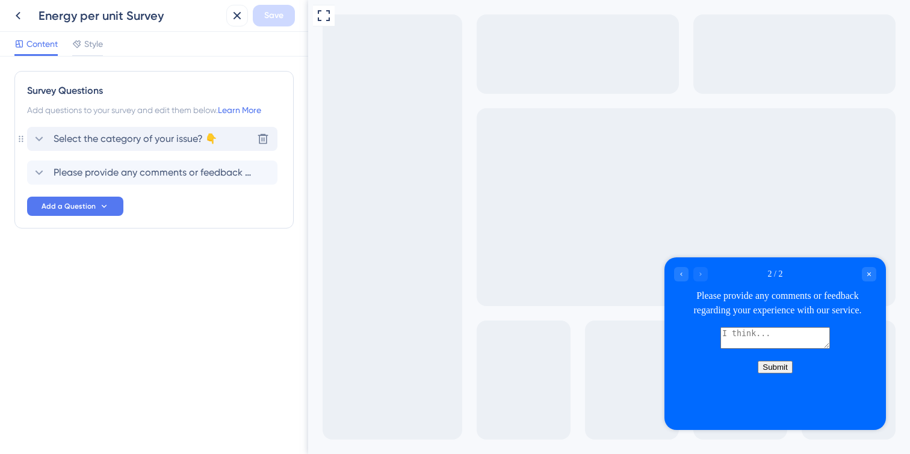
click at [150, 134] on span "Select the category of your issue? 👇" at bounding box center [136, 139] width 164 height 14
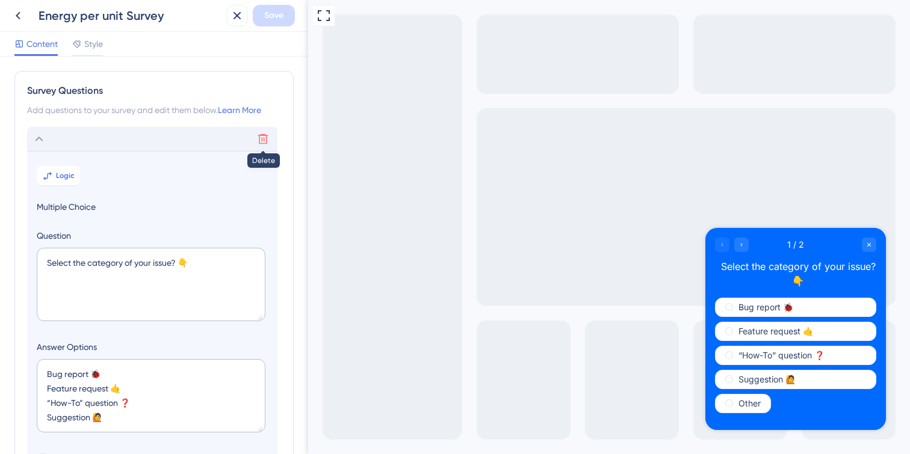
click at [263, 137] on icon at bounding box center [263, 139] width 12 height 12
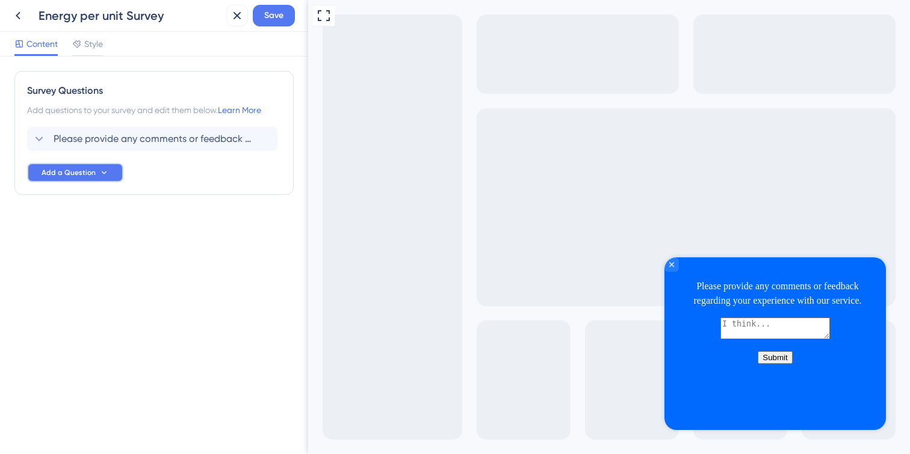
click at [106, 172] on icon at bounding box center [104, 173] width 10 height 10
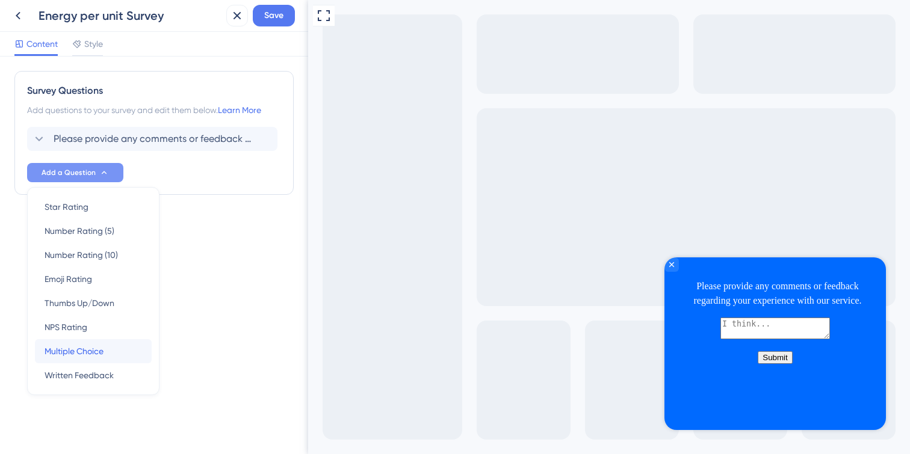
click at [78, 354] on span "Multiple Choice" at bounding box center [74, 351] width 59 height 14
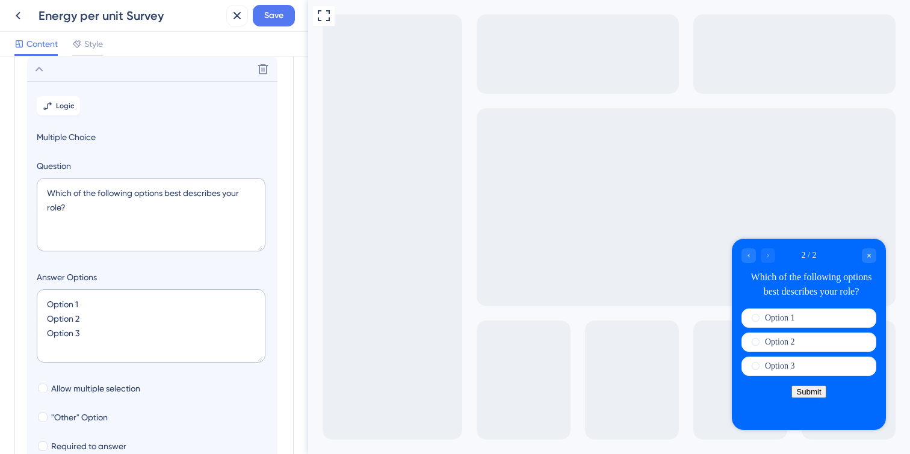
scroll to position [104, 0]
drag, startPoint x: 79, startPoint y: 306, endPoint x: 24, endPoint y: 303, distance: 55.4
click at [24, 303] on div "Survey Questions Add questions to your survey and edit them below. Learn More P…" at bounding box center [153, 266] width 279 height 598
drag, startPoint x: 82, startPoint y: 320, endPoint x: 29, endPoint y: 318, distance: 53.6
click at [29, 318] on section "Logic Multiple Choice Question Which of the following options best describes yo…" at bounding box center [152, 301] width 250 height 440
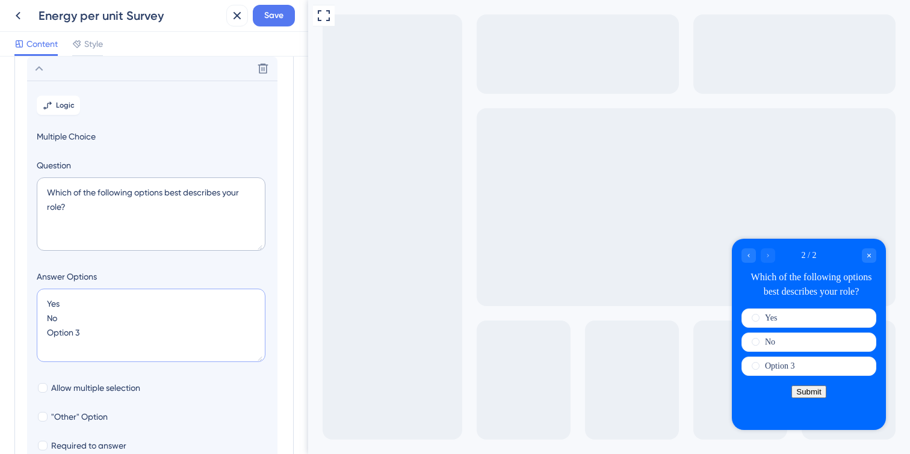
drag, startPoint x: 79, startPoint y: 336, endPoint x: 43, endPoint y: 336, distance: 36.1
click at [43, 336] on textarea "Yes No Option 3" at bounding box center [151, 325] width 229 height 73
type textarea "Yes No"
type input "76"
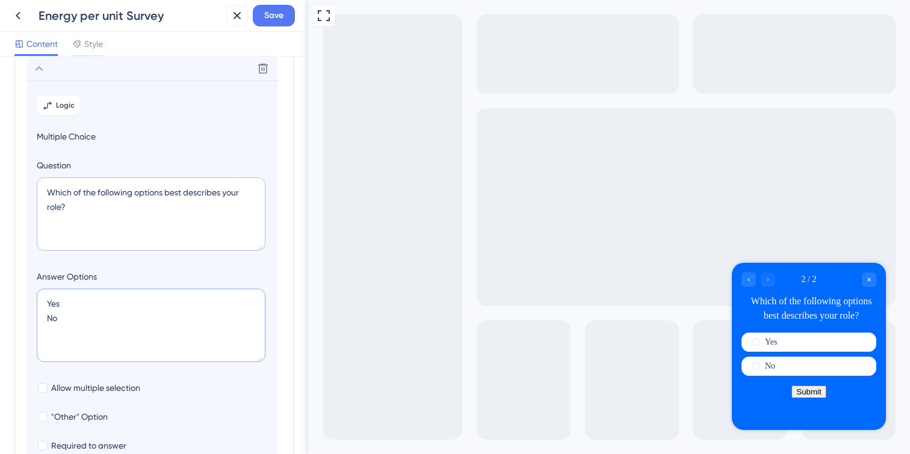
type textarea "Yes No"
click at [78, 212] on textarea "Which of the following options best describes your role?" at bounding box center [151, 214] width 229 height 73
drag, startPoint x: 73, startPoint y: 209, endPoint x: 40, endPoint y: 193, distance: 36.6
click at [40, 193] on textarea "Which of the following options best describes your role?" at bounding box center [151, 214] width 229 height 73
paste textarea "ould you like us to contact you"
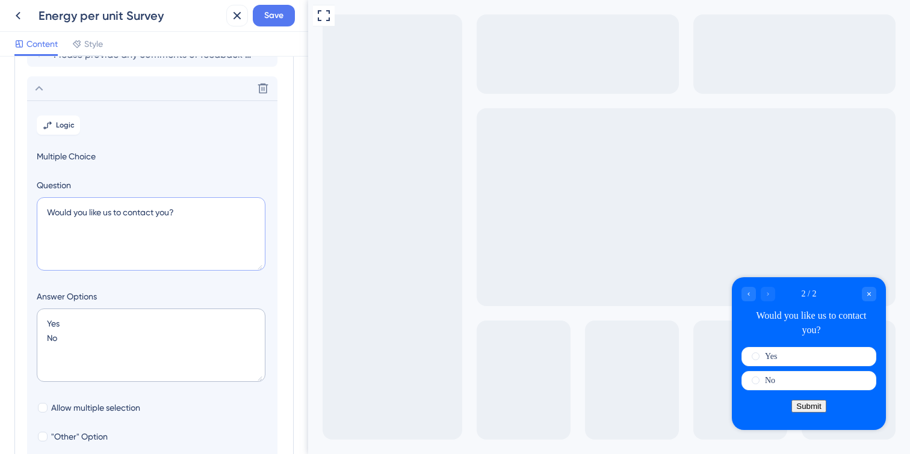
scroll to position [76, 0]
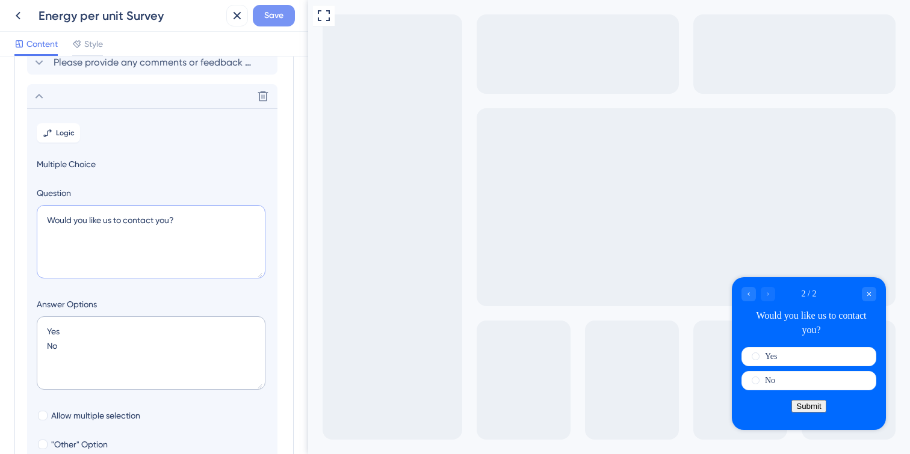
type textarea "Would you like us to contact you?"
click at [267, 25] on button "Save" at bounding box center [274, 16] width 42 height 22
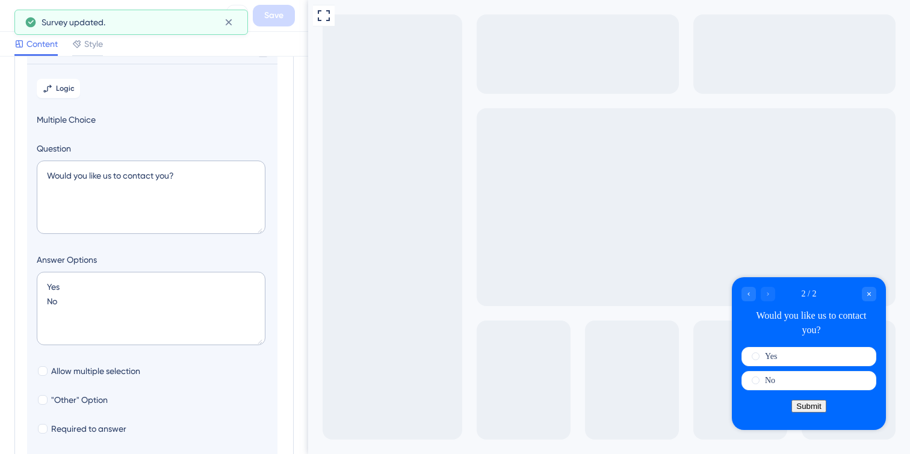
scroll to position [277, 0]
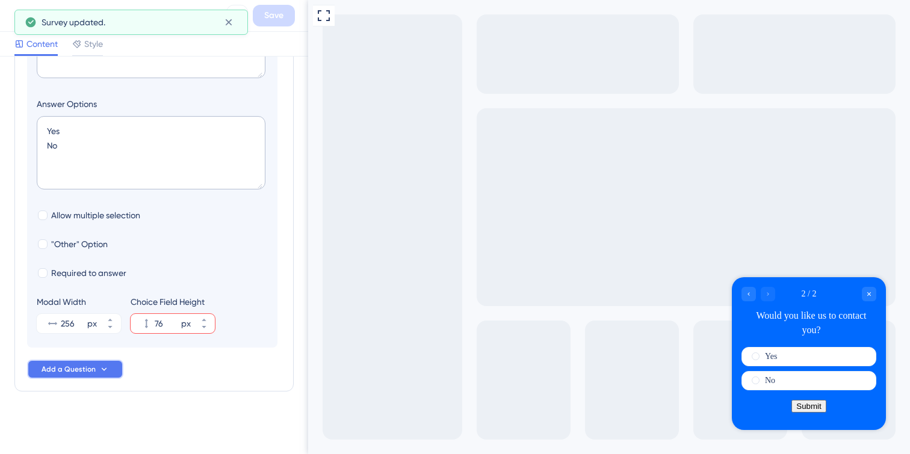
click at [78, 378] on button "Add a Question" at bounding box center [75, 369] width 96 height 19
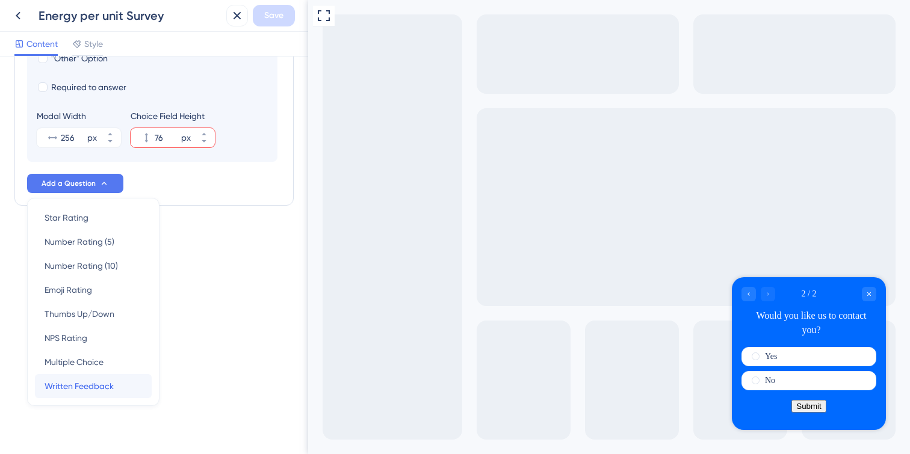
click at [78, 388] on span "Written Feedback" at bounding box center [79, 386] width 69 height 14
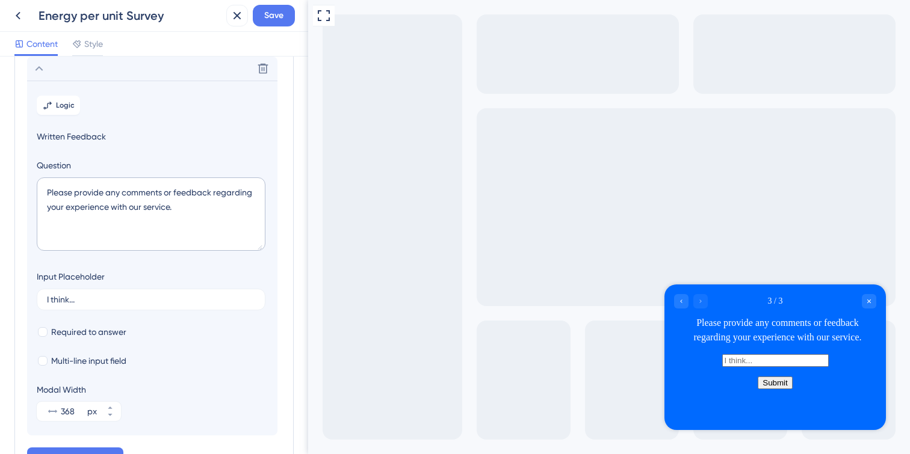
scroll to position [138, 0]
drag, startPoint x: 183, startPoint y: 215, endPoint x: 36, endPoint y: 181, distance: 151.4
click at [36, 181] on section "Logic Written Feedback Question Please provide any comments or feedback regardi…" at bounding box center [152, 258] width 250 height 355
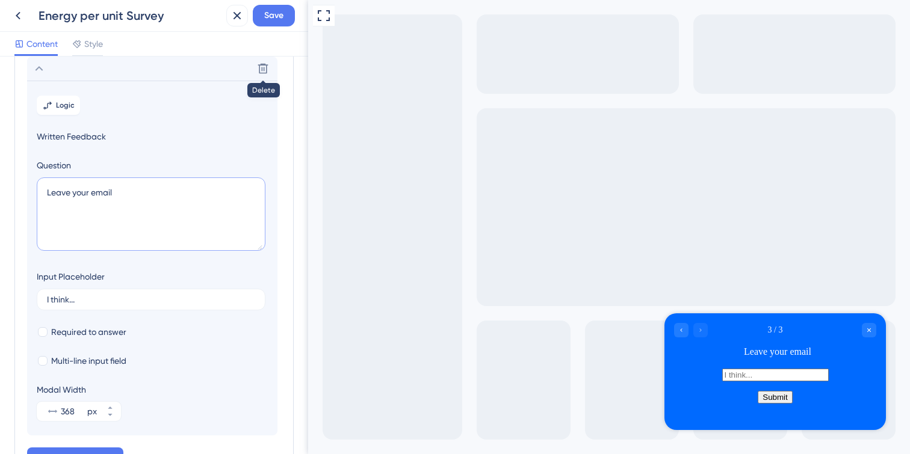
drag, startPoint x: 131, startPoint y: 191, endPoint x: 40, endPoint y: 190, distance: 90.9
click at [40, 190] on textarea "Leave your email" at bounding box center [151, 214] width 229 height 73
paste textarea "Please leave your email address"
type textarea "Please leave your email address"
click at [110, 303] on input "I think..." at bounding box center [151, 300] width 208 height 8
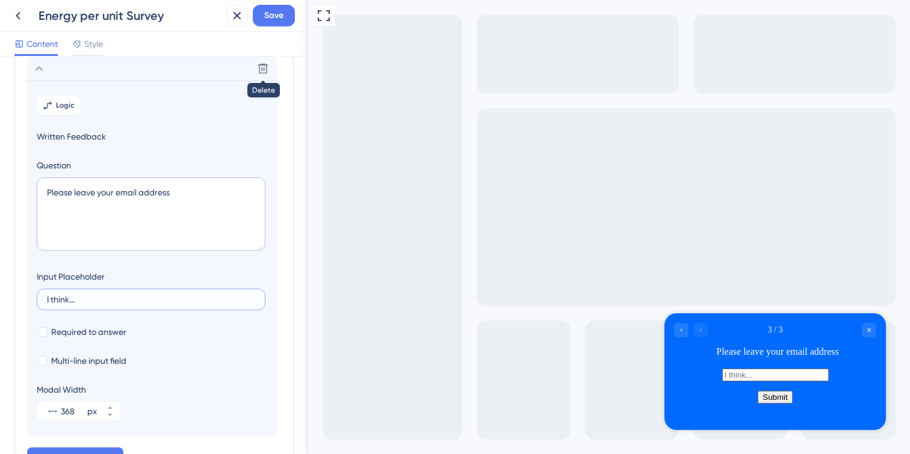
drag, startPoint x: 102, startPoint y: 302, endPoint x: 36, endPoint y: 300, distance: 66.8
click at [36, 300] on section "Logic Written Feedback Question Please leave your email address Input Placehold…" at bounding box center [152, 258] width 250 height 355
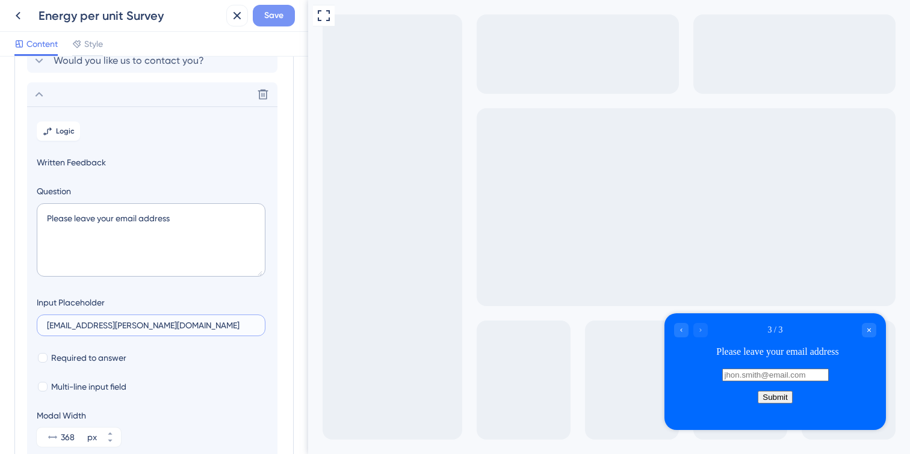
type input "jhon.smith@email.com"
click at [278, 16] on span "Save" at bounding box center [273, 15] width 19 height 14
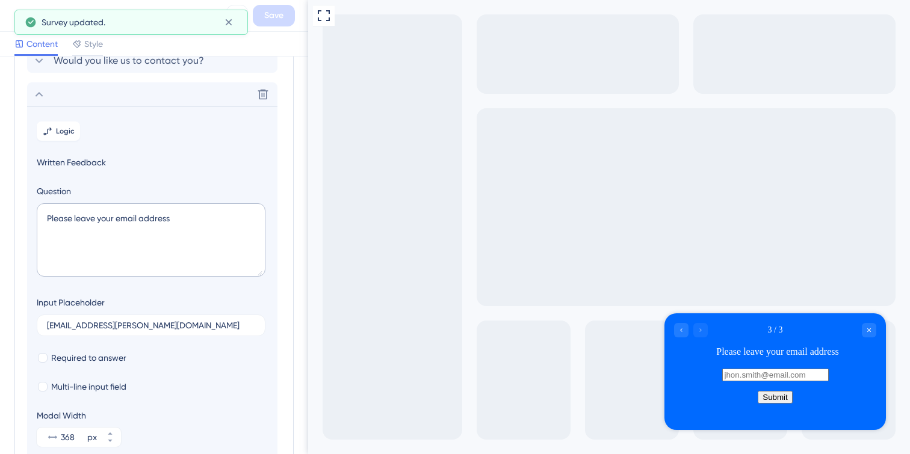
scroll to position [0, 0]
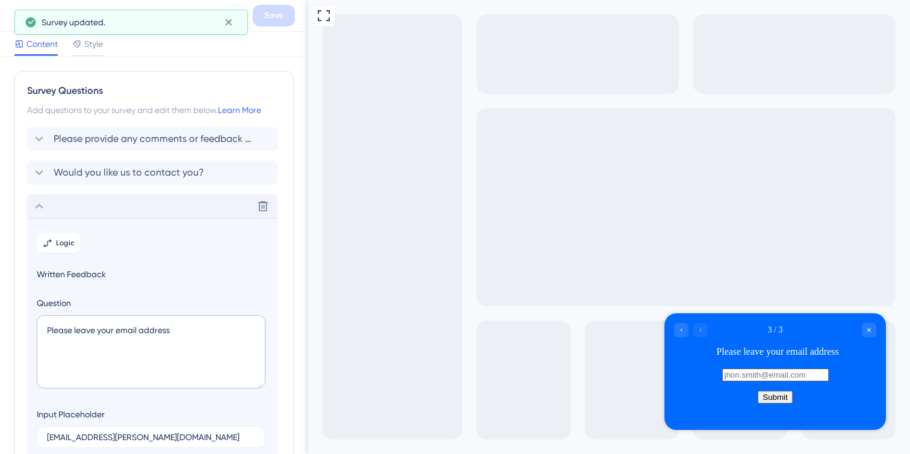
click at [39, 209] on icon at bounding box center [39, 206] width 14 height 14
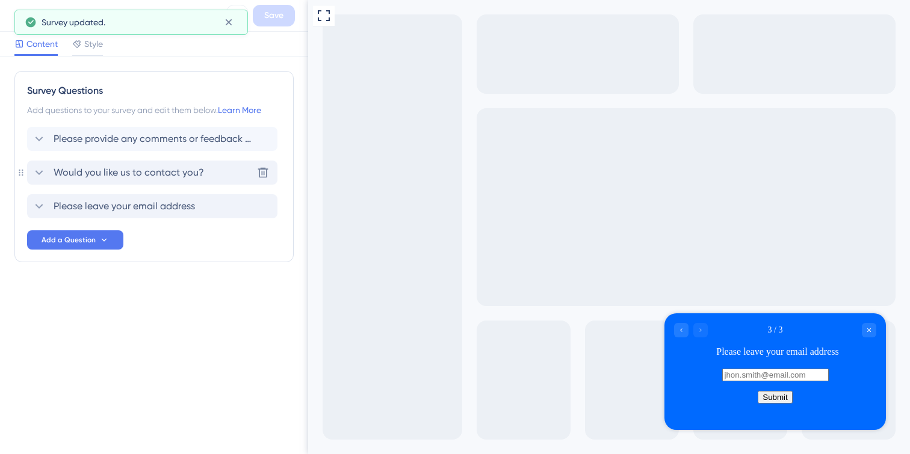
click at [40, 172] on icon at bounding box center [39, 173] width 14 height 14
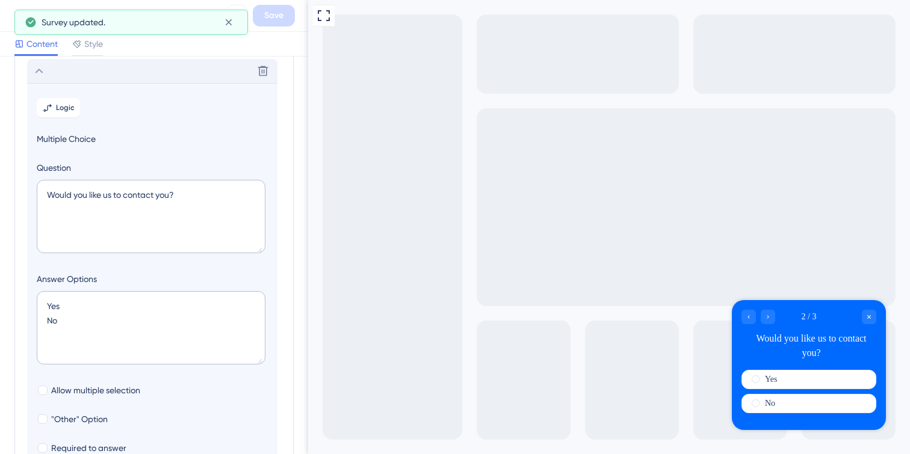
scroll to position [104, 0]
click at [70, 106] on span "Logic" at bounding box center [65, 106] width 19 height 10
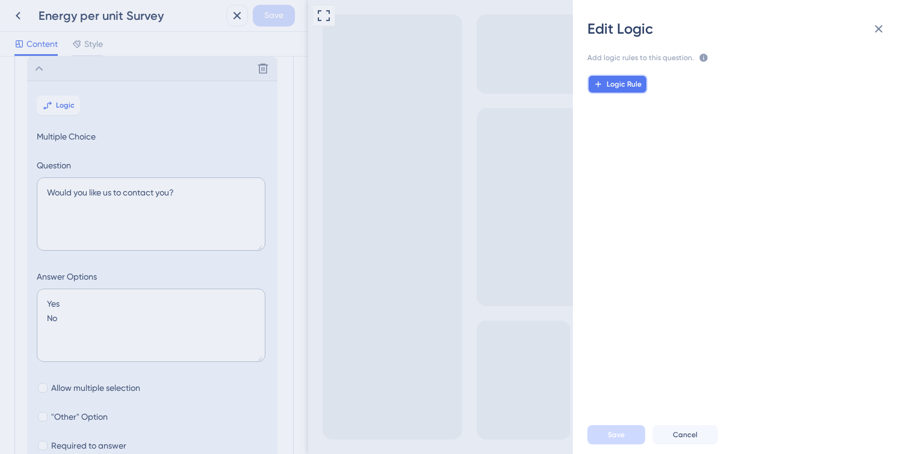
click at [625, 83] on span "Logic Rule" at bounding box center [624, 84] width 35 height 10
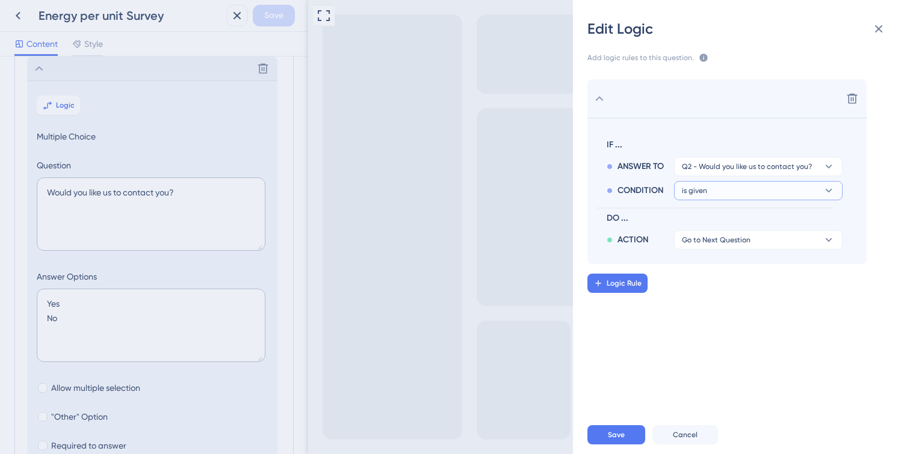
click at [755, 192] on button "is given" at bounding box center [758, 190] width 169 height 19
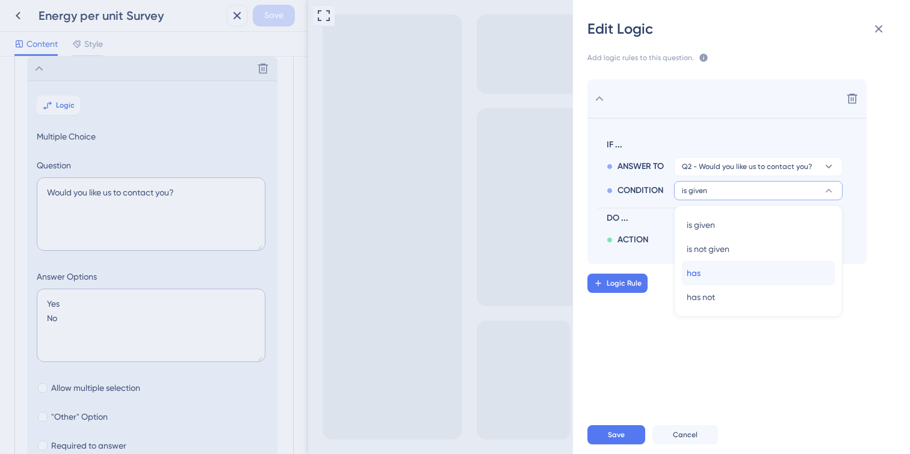
click at [720, 271] on div "has has" at bounding box center [758, 273] width 143 height 24
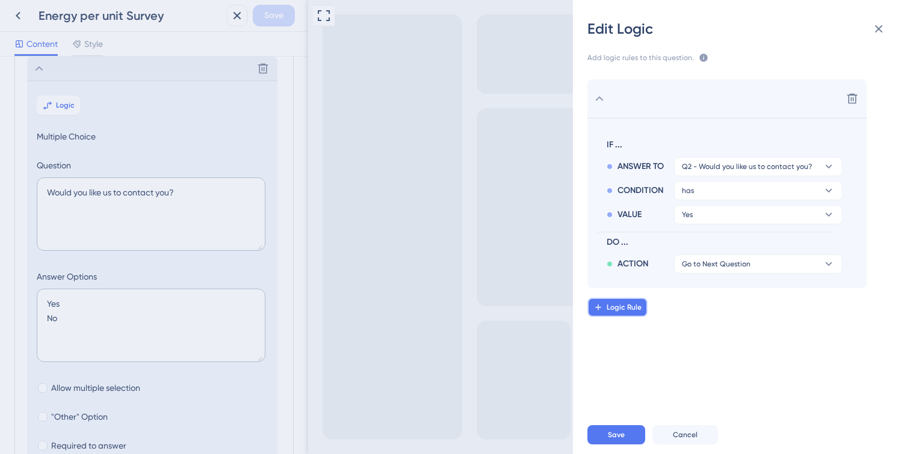
click at [632, 311] on span "Logic Rule" at bounding box center [624, 308] width 35 height 10
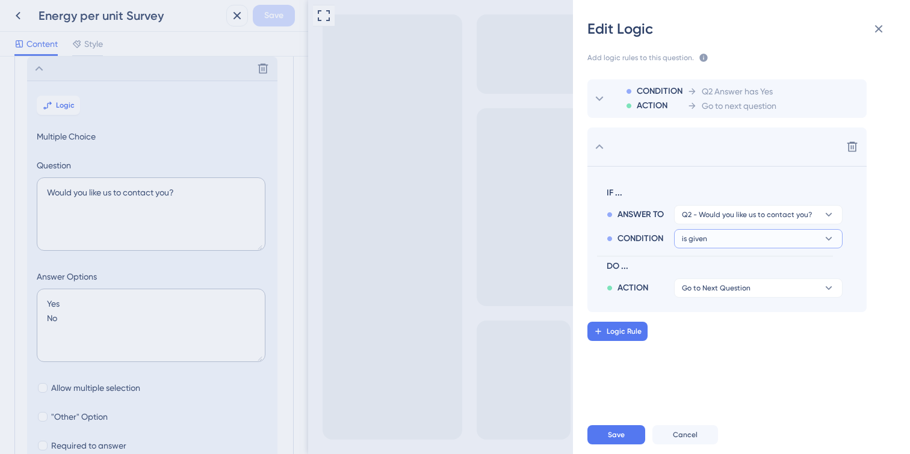
click at [723, 237] on button "is given" at bounding box center [758, 238] width 169 height 19
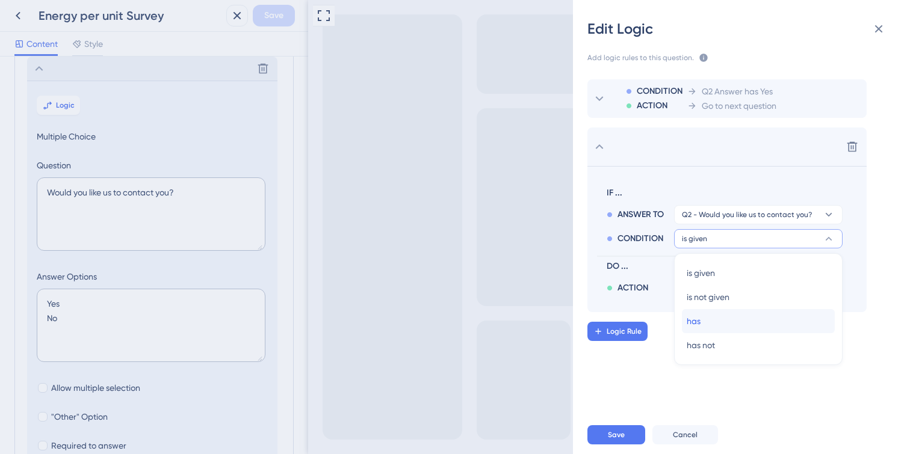
click at [702, 326] on div "has has" at bounding box center [758, 321] width 143 height 24
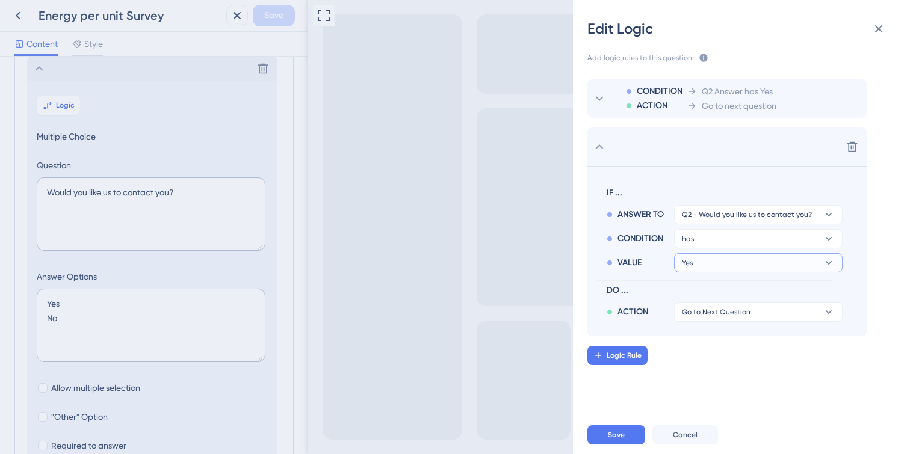
click at [721, 261] on button "Yes" at bounding box center [758, 262] width 169 height 19
click at [705, 321] on div "No No" at bounding box center [758, 321] width 143 height 24
click at [716, 315] on span "Go to Next Question" at bounding box center [716, 313] width 69 height 10
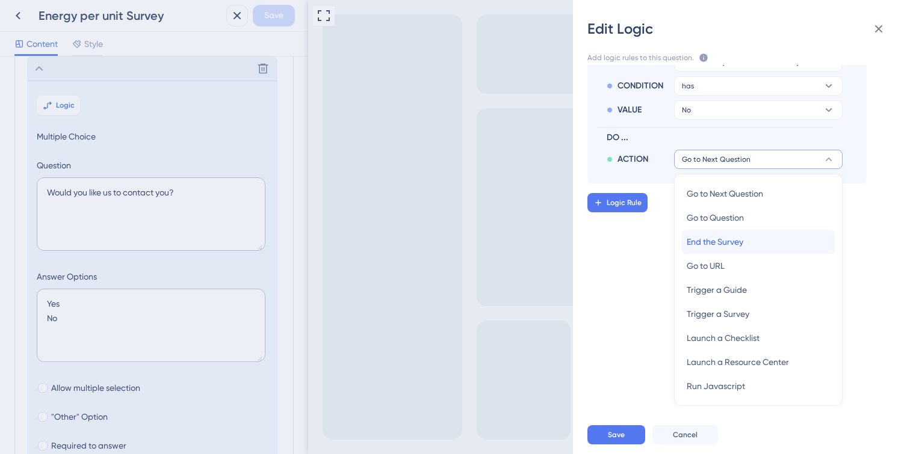
click at [717, 241] on span "End the Survey" at bounding box center [715, 242] width 57 height 14
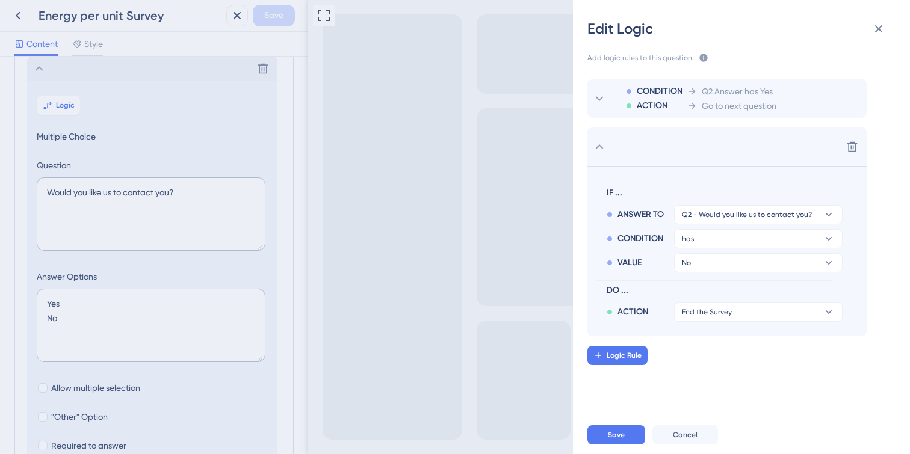
click at [616, 424] on div "Save Cancel" at bounding box center [755, 435] width 337 height 39
click at [616, 434] on span "Save" at bounding box center [616, 435] width 17 height 10
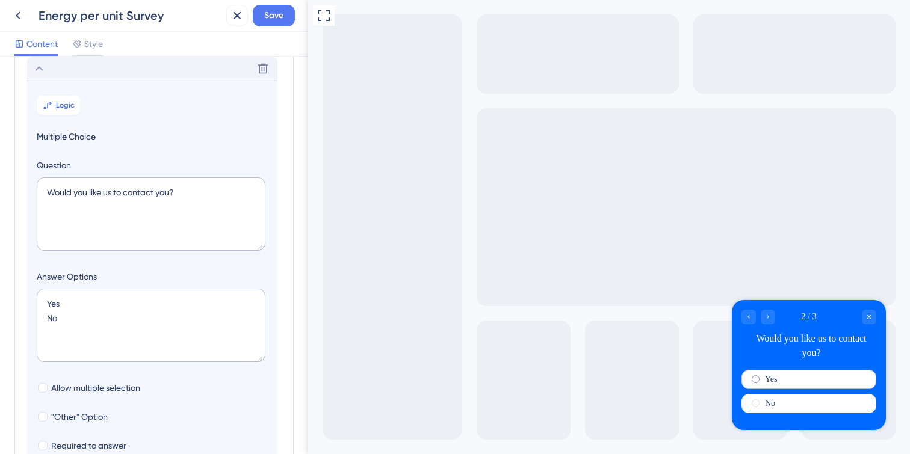
click at [758, 381] on span "radio group" at bounding box center [756, 380] width 8 height 8
click at [763, 377] on input "radio group" at bounding box center [763, 377] width 0 height 0
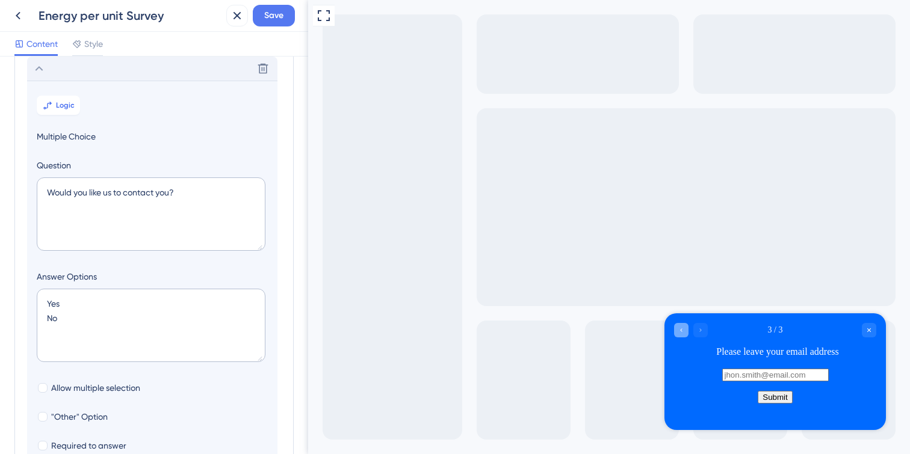
click at [682, 331] on icon "Go to Question 2" at bounding box center [681, 330] width 7 height 7
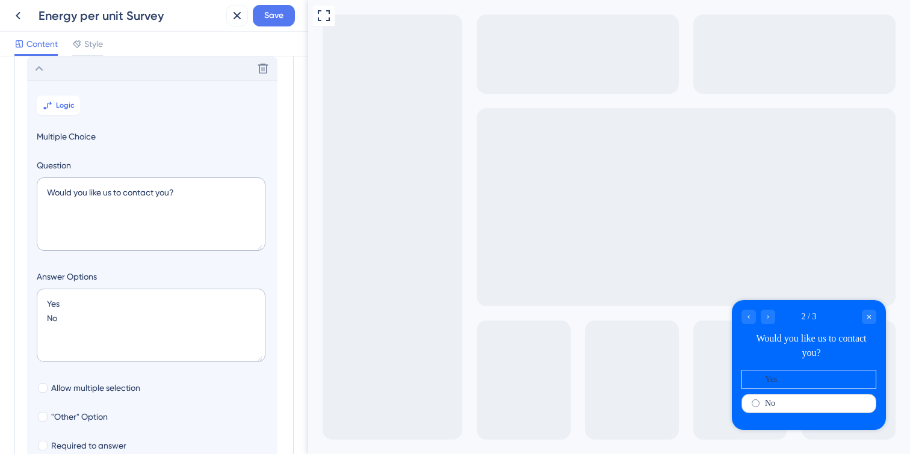
click at [754, 404] on span "radio group" at bounding box center [756, 404] width 8 height 8
click at [763, 401] on input "radio group" at bounding box center [763, 401] width 0 height 0
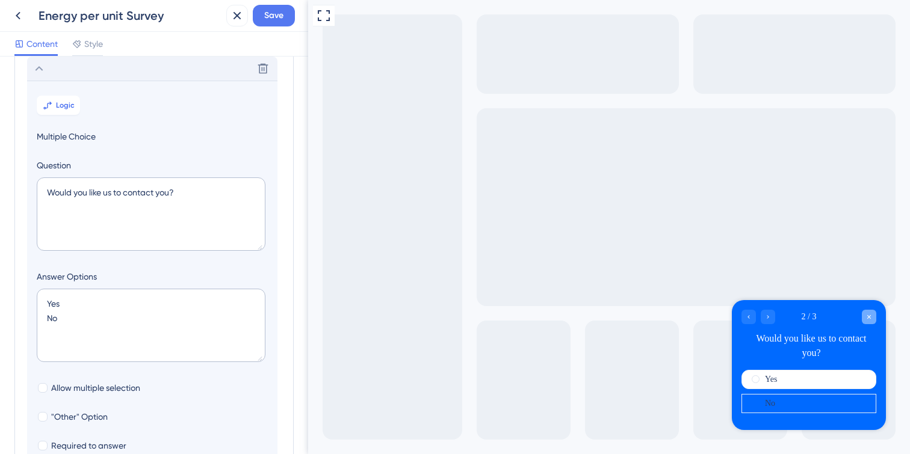
click at [866, 317] on icon "Close survey" at bounding box center [869, 317] width 7 height 7
click at [745, 320] on icon "Go to Question 1" at bounding box center [748, 317] width 7 height 7
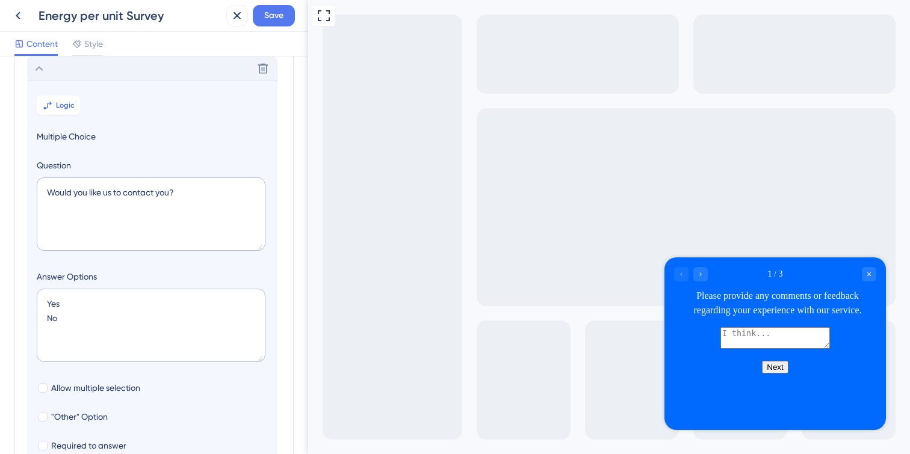
click at [749, 318] on div "Please provide any comments or feedback regarding your experience with our serv…" at bounding box center [777, 303] width 197 height 29
click at [721, 349] on textarea at bounding box center [776, 338] width 110 height 22
click at [783, 374] on button "Next" at bounding box center [775, 367] width 26 height 13
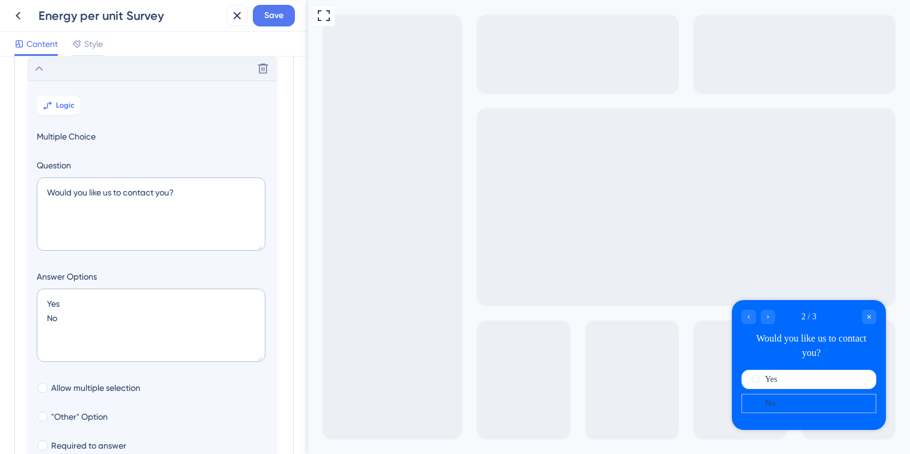
click at [778, 407] on div "No" at bounding box center [809, 403] width 135 height 19
click at [778, 405] on div "No" at bounding box center [809, 403] width 135 height 19
click at [869, 316] on icon "Close survey" at bounding box center [869, 317] width 7 height 7
click at [755, 314] on div "Go to Question 1" at bounding box center [749, 317] width 14 height 14
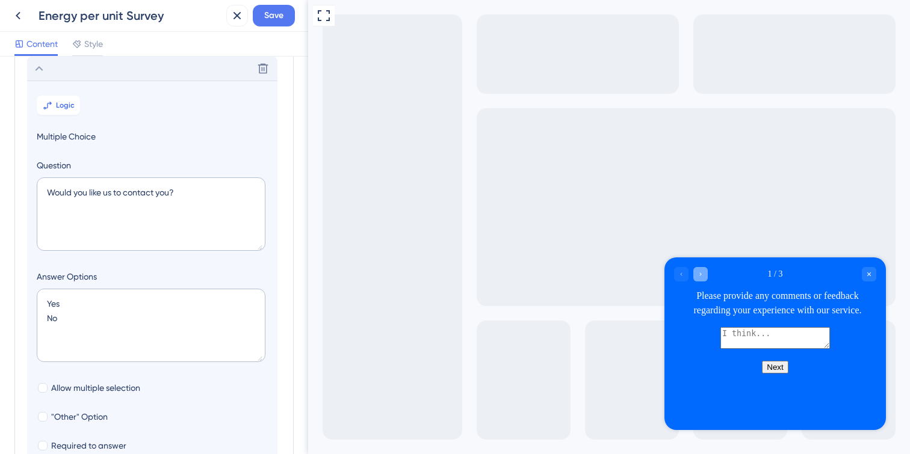
click at [704, 276] on icon "Go to Question 2" at bounding box center [700, 274] width 7 height 7
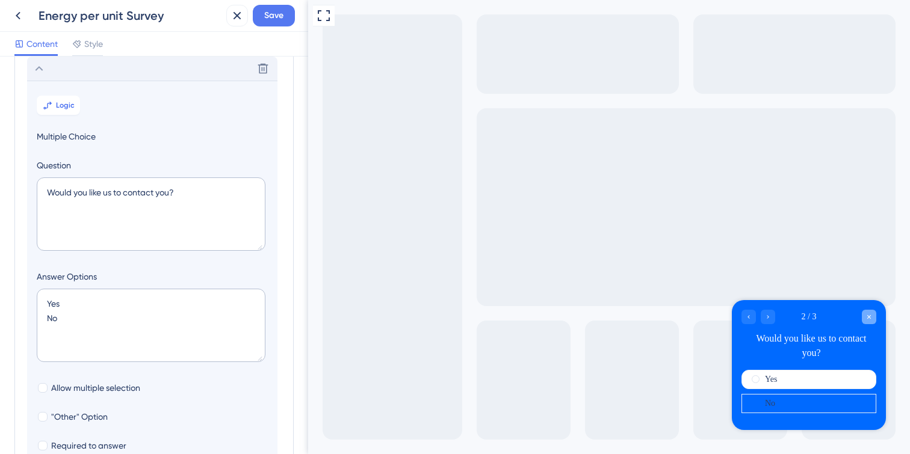
click at [874, 318] on div "Close survey" at bounding box center [869, 317] width 14 height 14
click at [278, 18] on span "Save" at bounding box center [273, 15] width 19 height 14
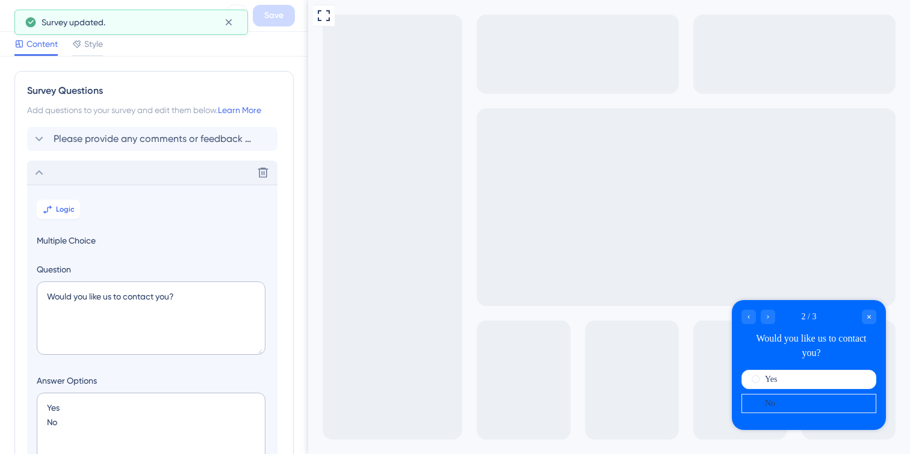
click at [31, 56] on div "Content Style" at bounding box center [154, 44] width 308 height 25
click at [31, 49] on span "Content" at bounding box center [41, 44] width 31 height 14
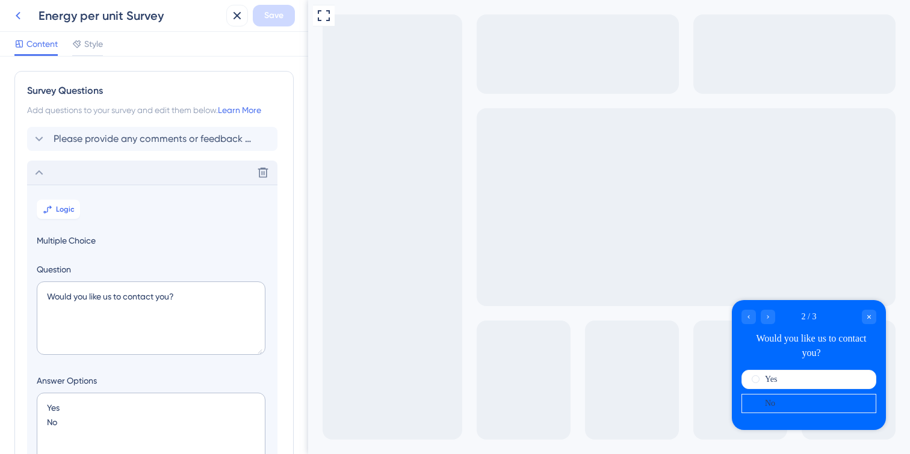
click at [20, 10] on icon at bounding box center [18, 15] width 14 height 14
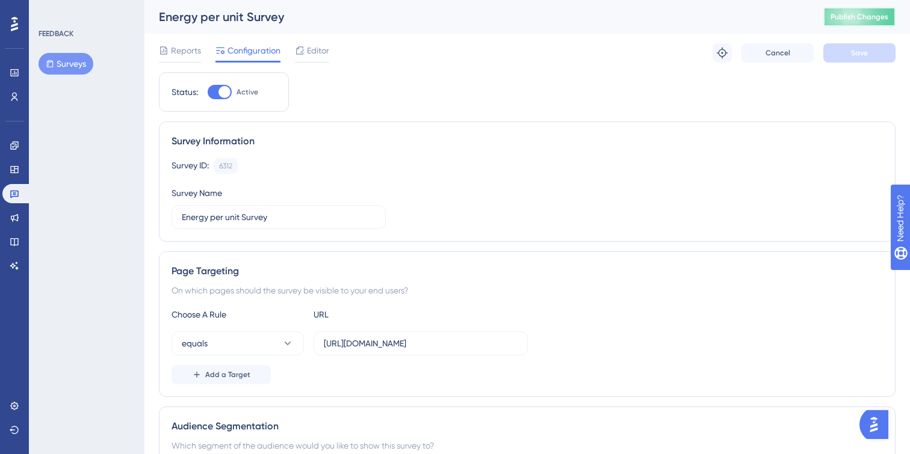
click at [835, 19] on span "Publish Changes" at bounding box center [860, 17] width 58 height 10
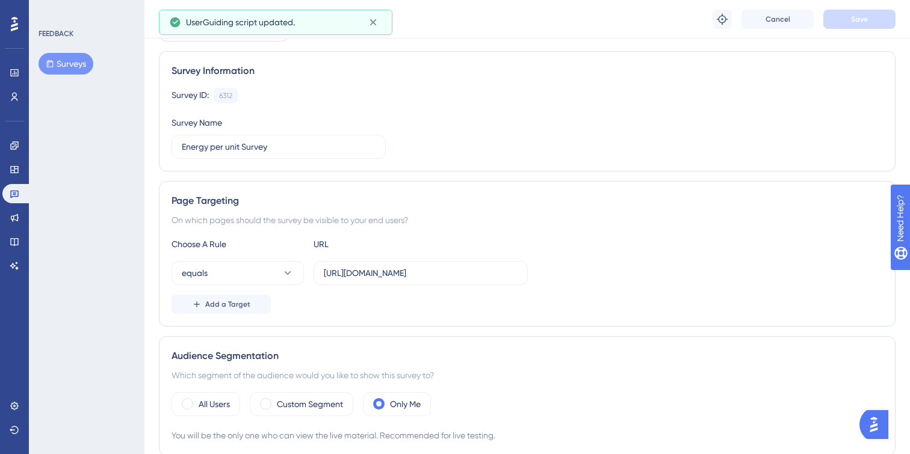
scroll to position [46, 0]
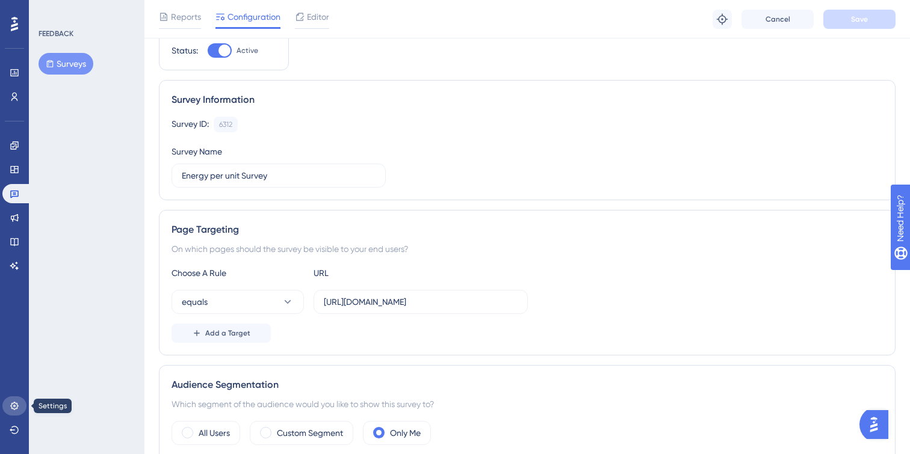
click at [16, 406] on icon at bounding box center [15, 406] width 10 height 10
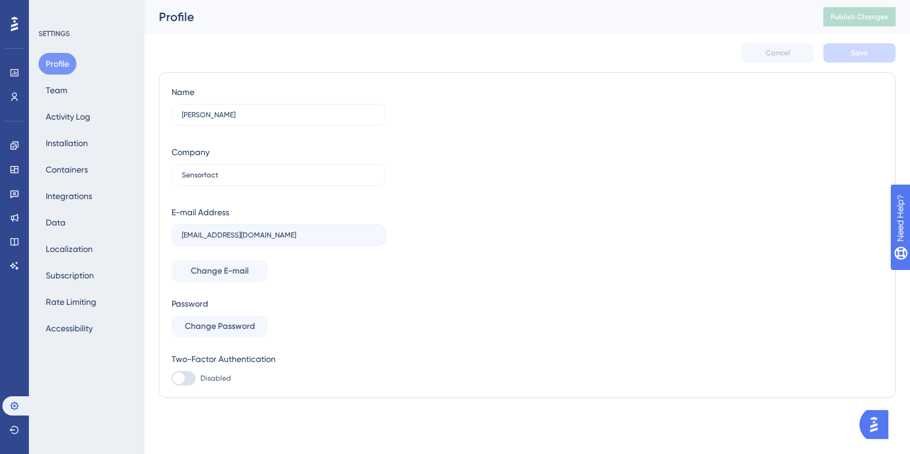
click at [79, 90] on div "Profile Team Activity Log Installation Containers Integrations Data Localizatio…" at bounding box center [88, 196] width 98 height 287
click at [55, 93] on button "Team" at bounding box center [57, 90] width 36 height 22
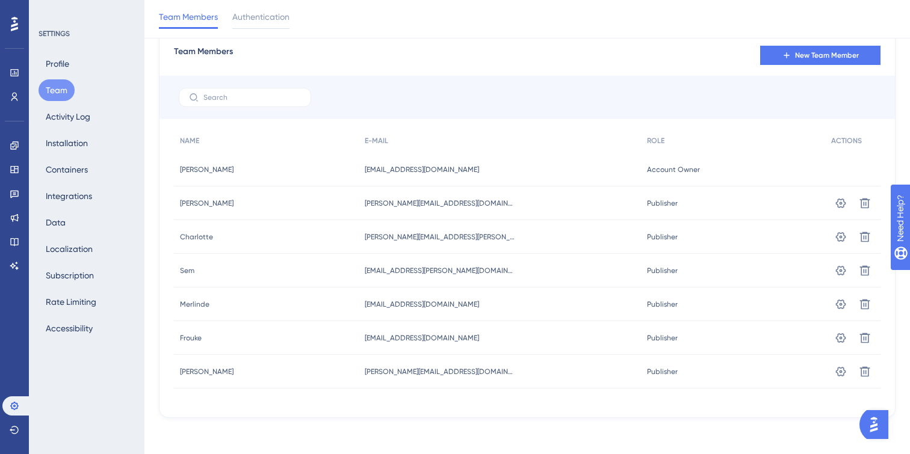
scroll to position [42, 0]
